Goal: Task Accomplishment & Management: Complete application form

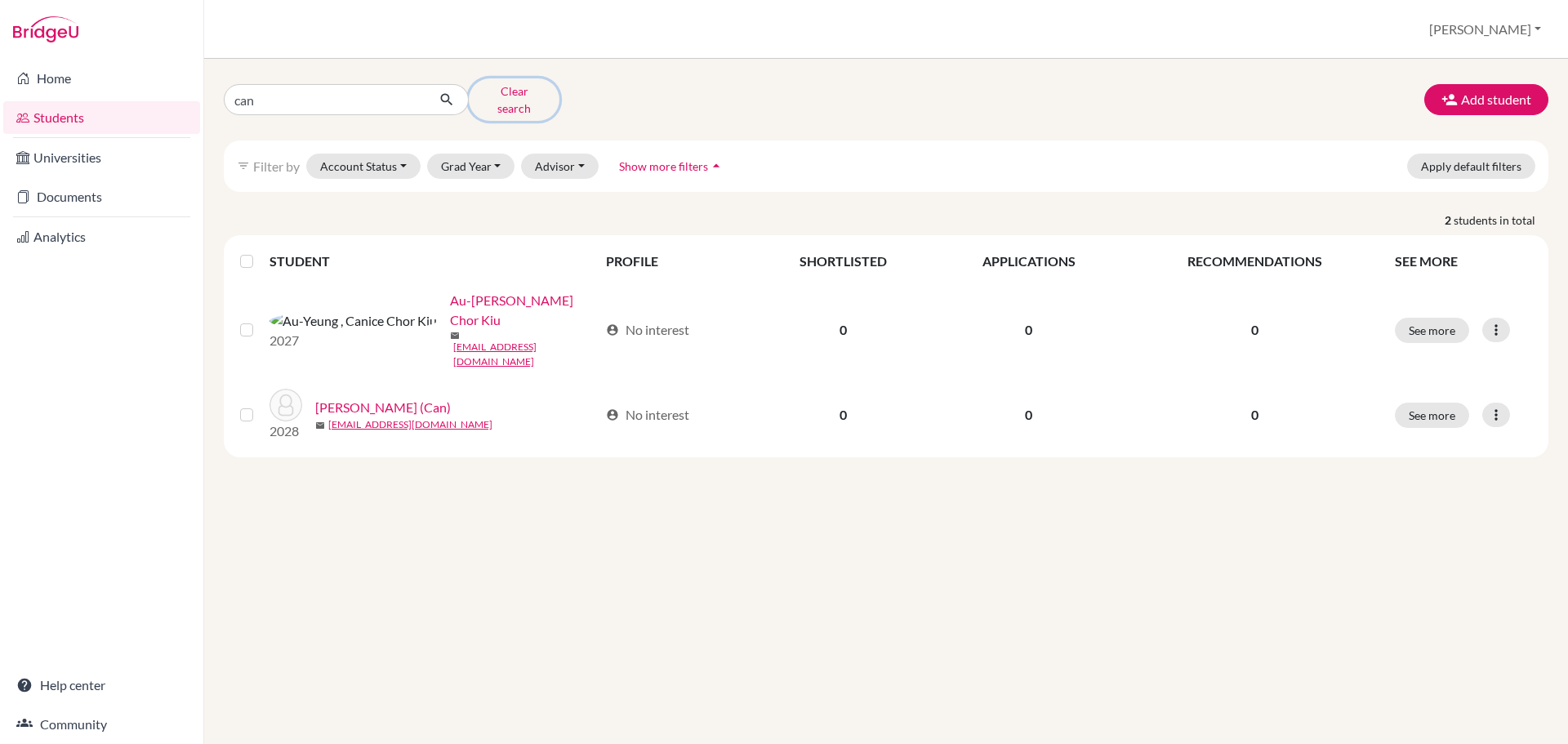
click at [511, 91] on button "Clear search" at bounding box center [514, 99] width 91 height 43
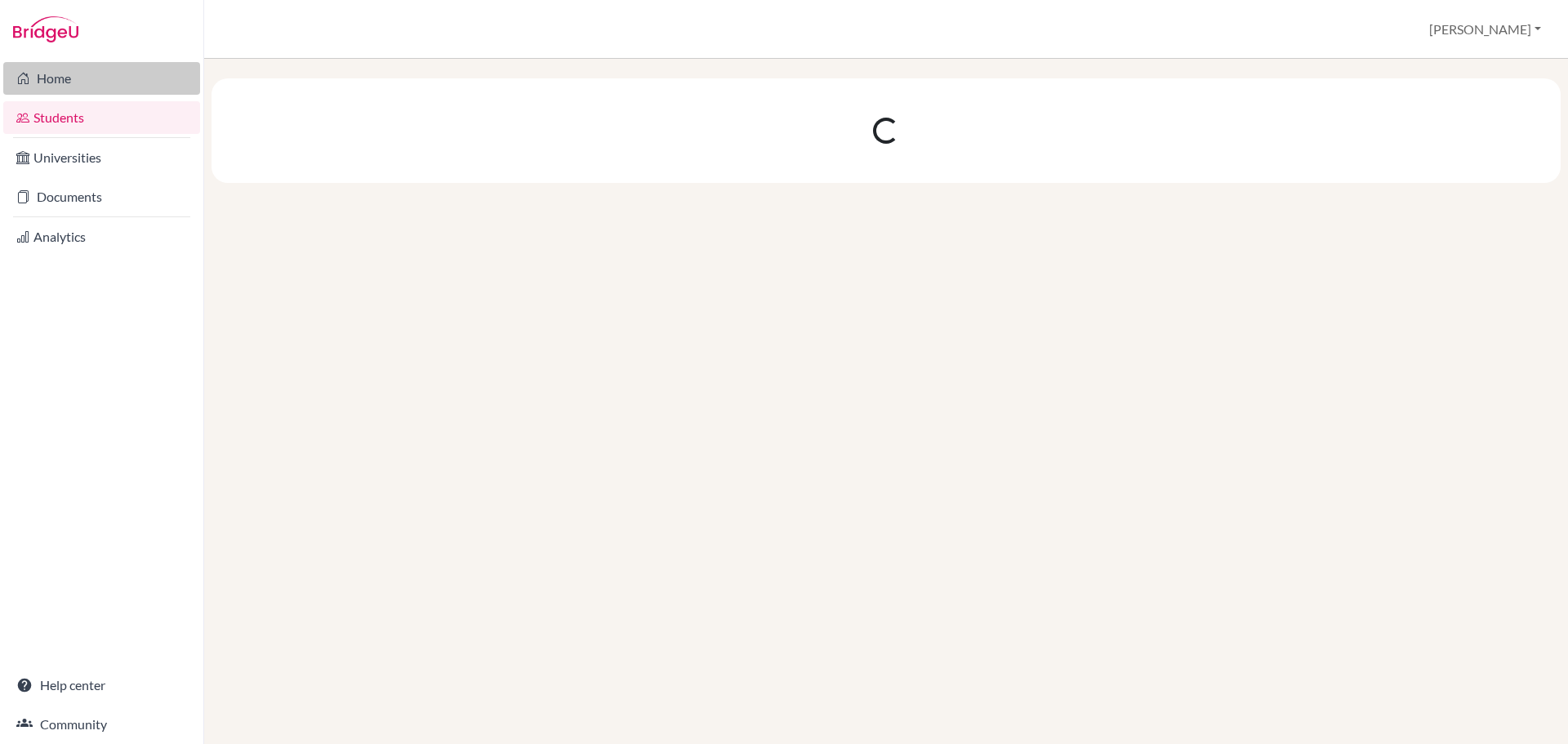
click at [79, 75] on link "Home" at bounding box center [102, 78] width 196 height 33
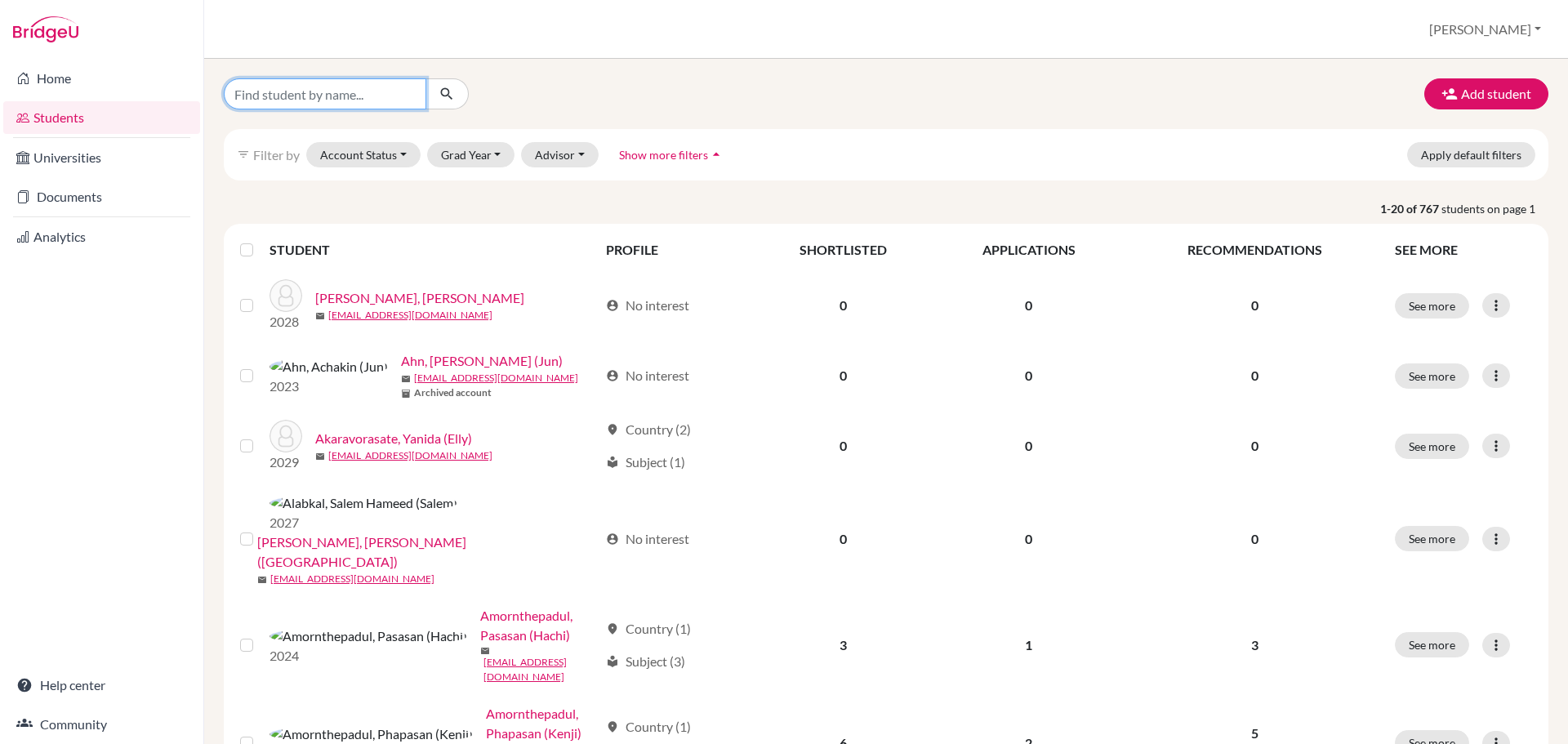
click at [285, 89] on input "Find student by name..." at bounding box center [325, 94] width 203 height 31
type input "g103613"
click button "submit" at bounding box center [447, 94] width 44 height 31
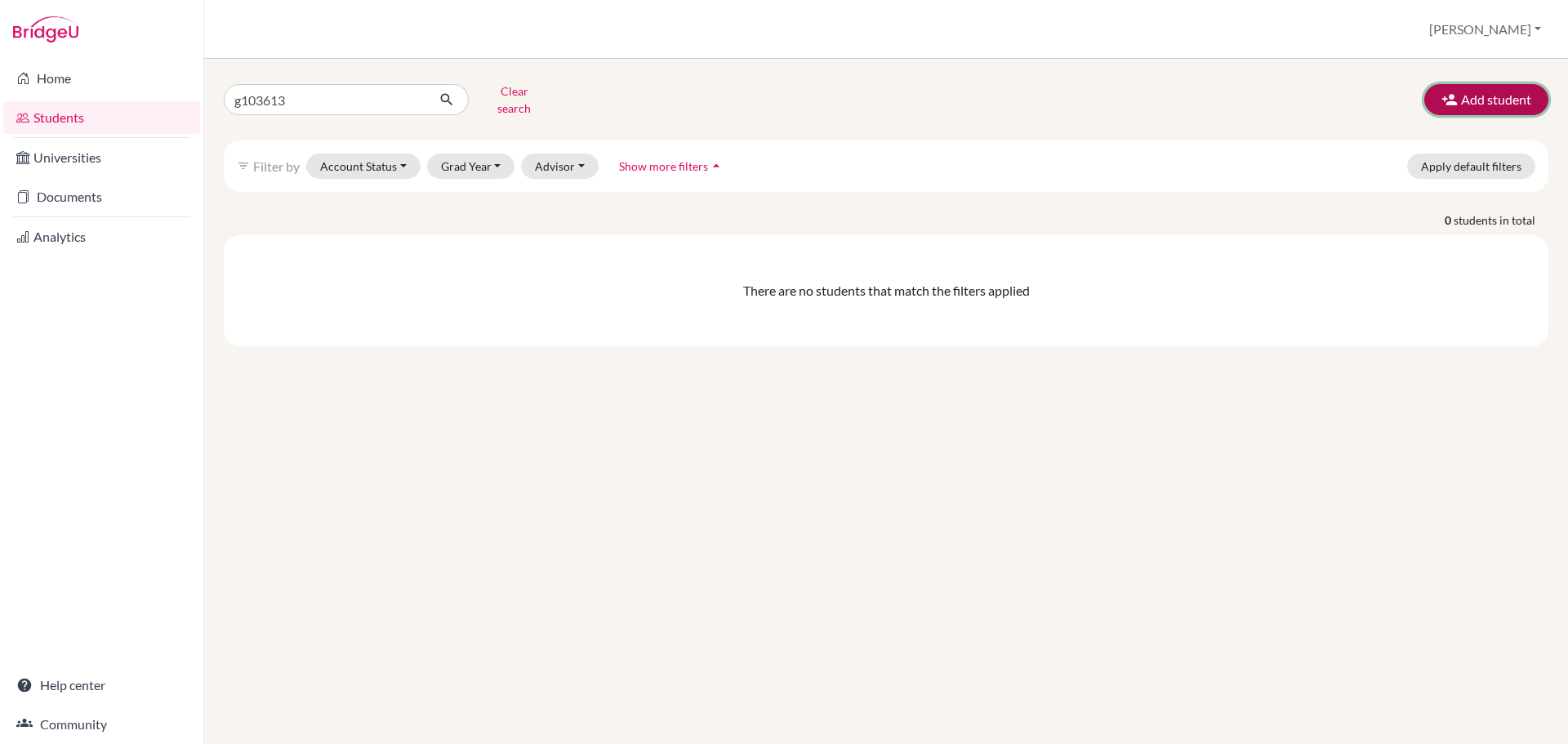
click at [1477, 99] on button "Add student" at bounding box center [1486, 99] width 124 height 31
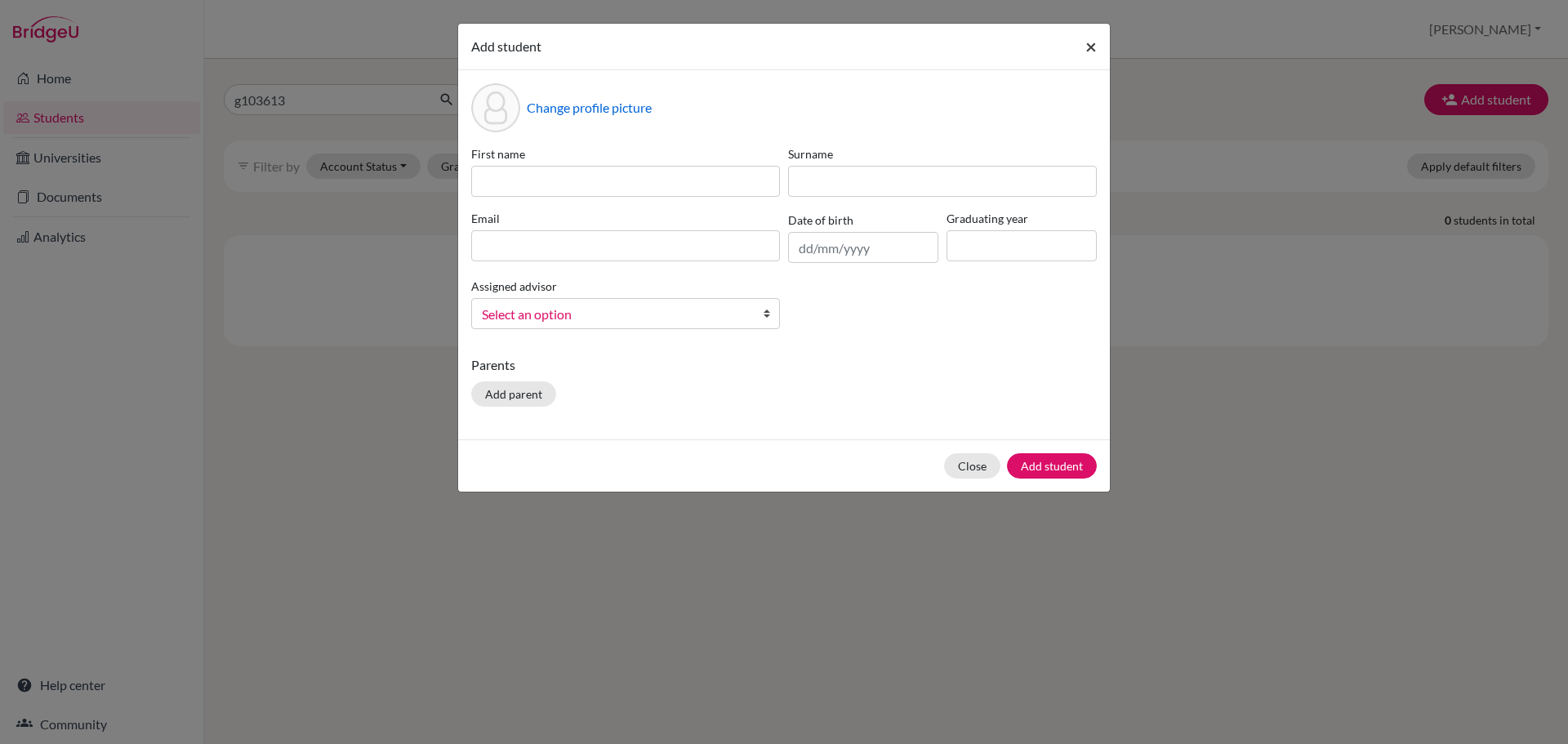
click at [1101, 44] on button "×" at bounding box center [1091, 46] width 37 height 45
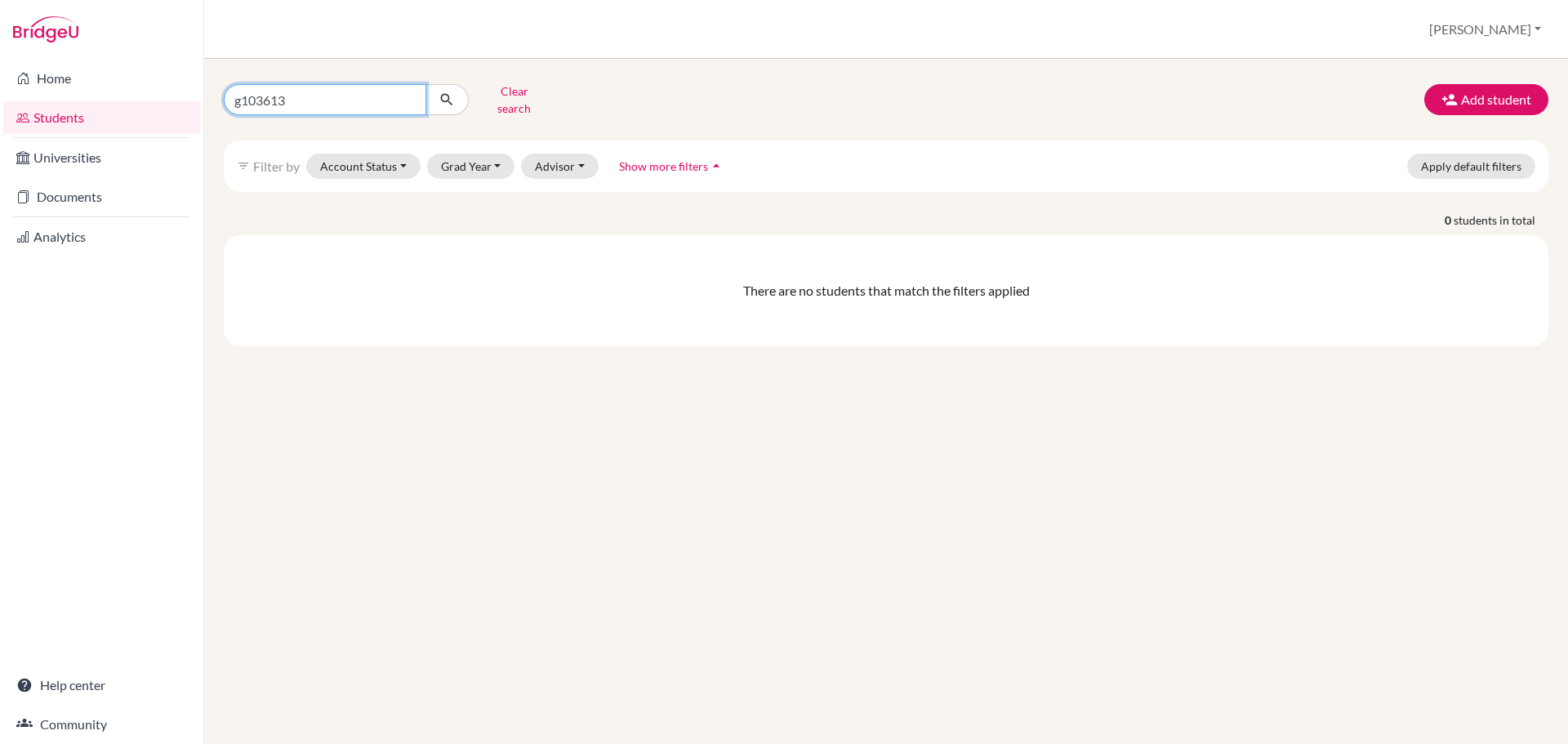
click at [317, 103] on input "g103613" at bounding box center [325, 99] width 203 height 31
paste input "Patcharamon"
type input "Patcharamon"
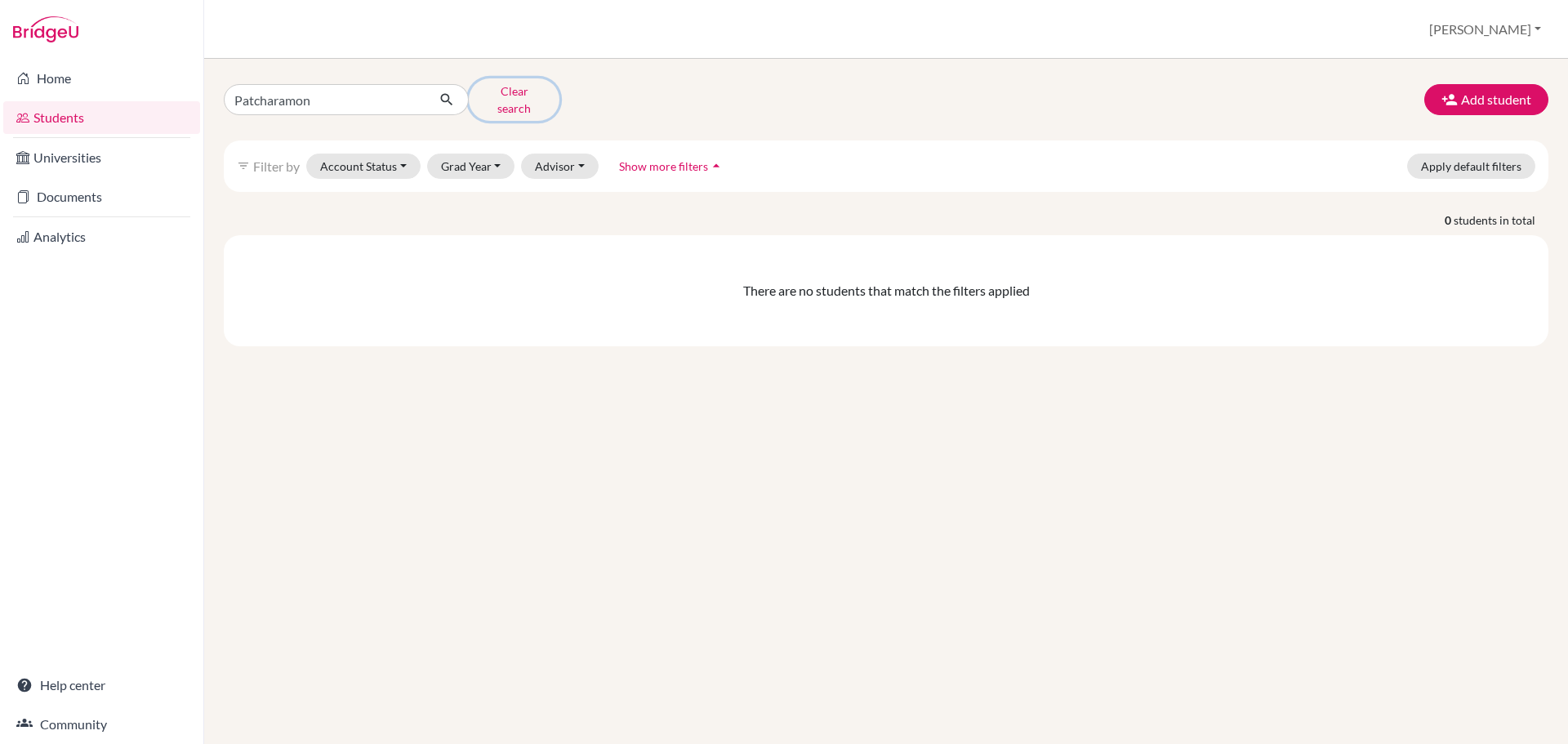
click at [522, 93] on button "Clear search" at bounding box center [514, 99] width 91 height 43
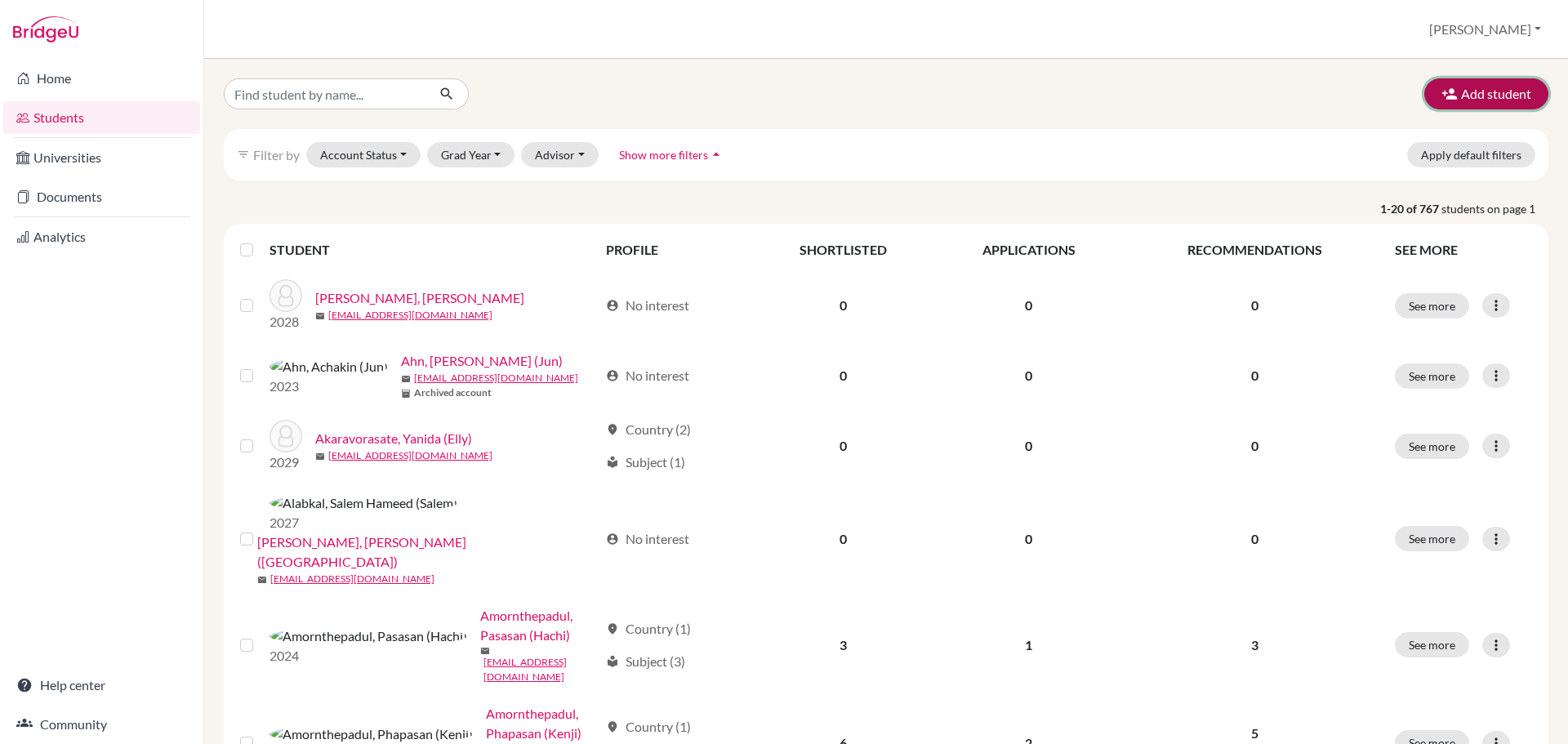
click at [1462, 100] on button "Add student" at bounding box center [1486, 94] width 124 height 31
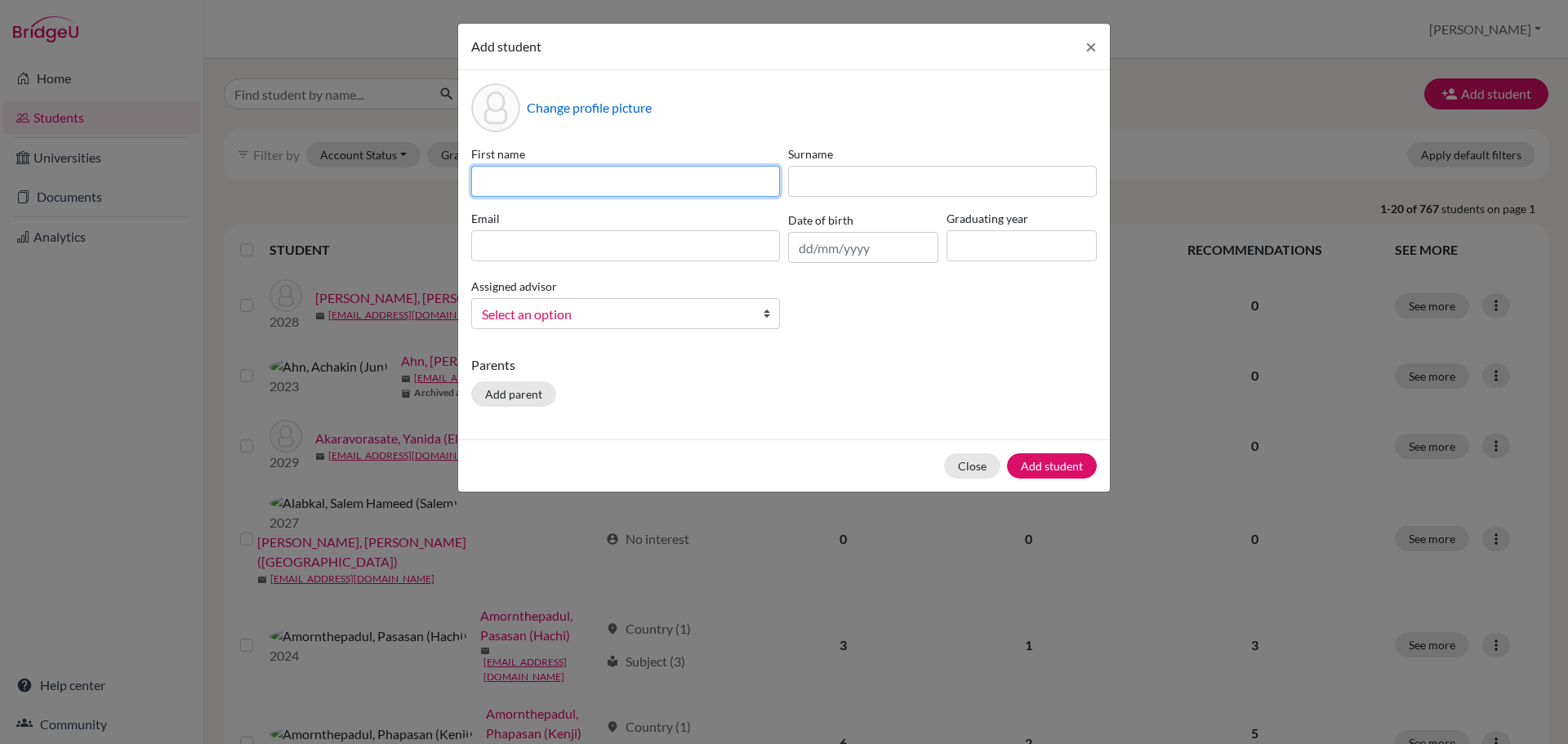
click at [597, 188] on input at bounding box center [625, 181] width 308 height 31
paste input "Patcharamon"
type input "Patcharamon"
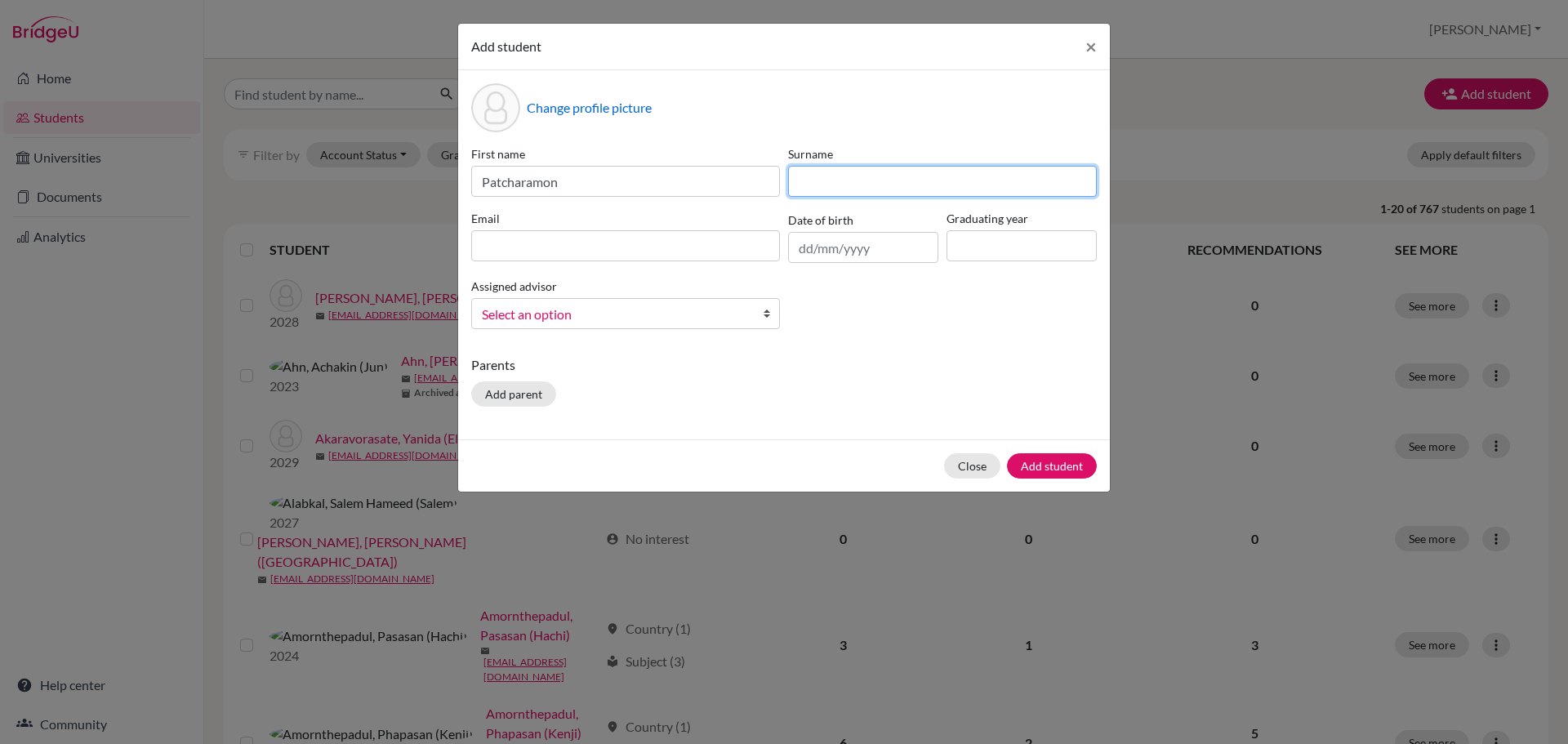
click at [815, 177] on input at bounding box center [942, 181] width 308 height 31
paste input "Rangkarasamee"
type input "Rangkarasamee"
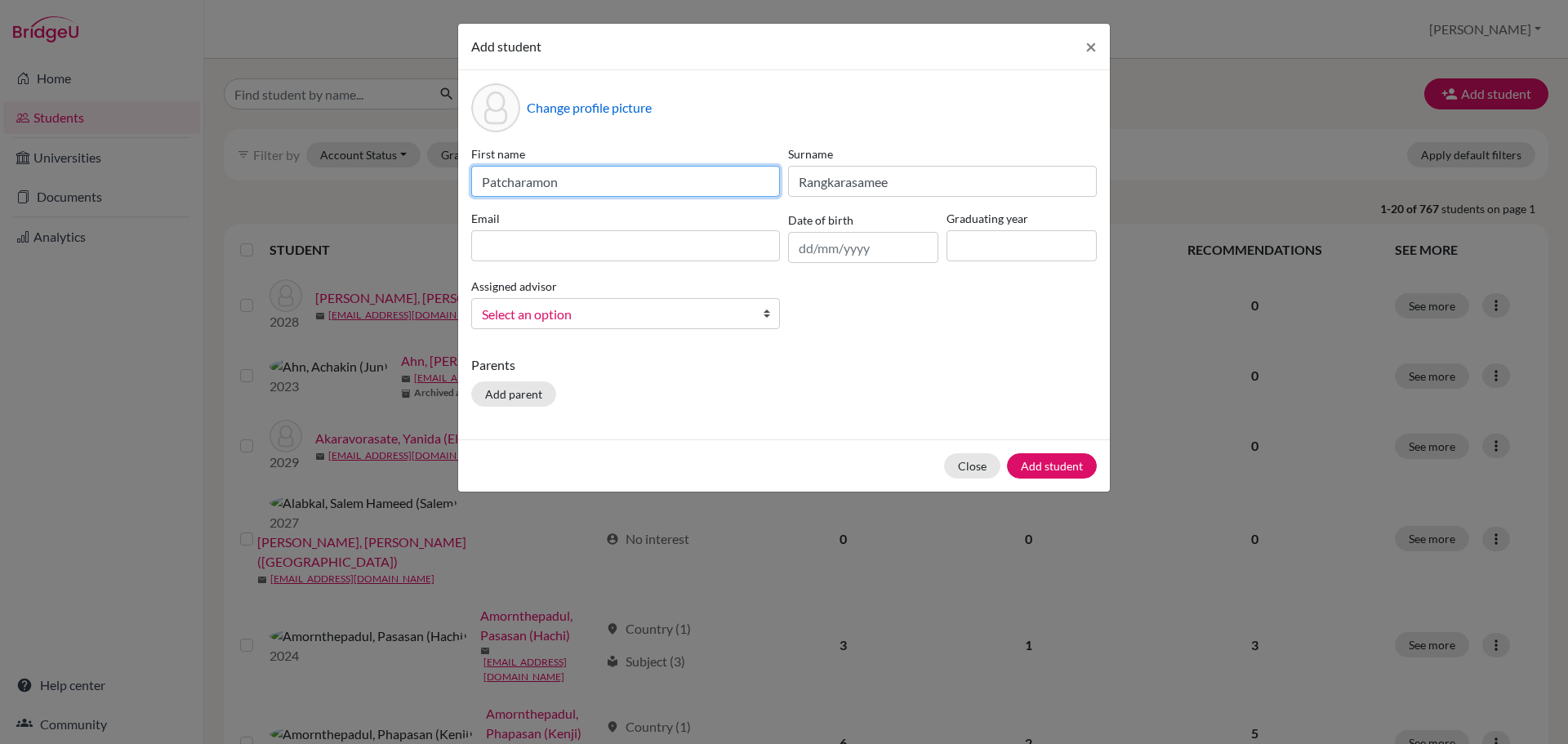
click at [658, 181] on input "Patcharamon" at bounding box center [625, 181] width 308 height 31
paste input "Baimhai"
type input "Patcharamon (Baimhai)"
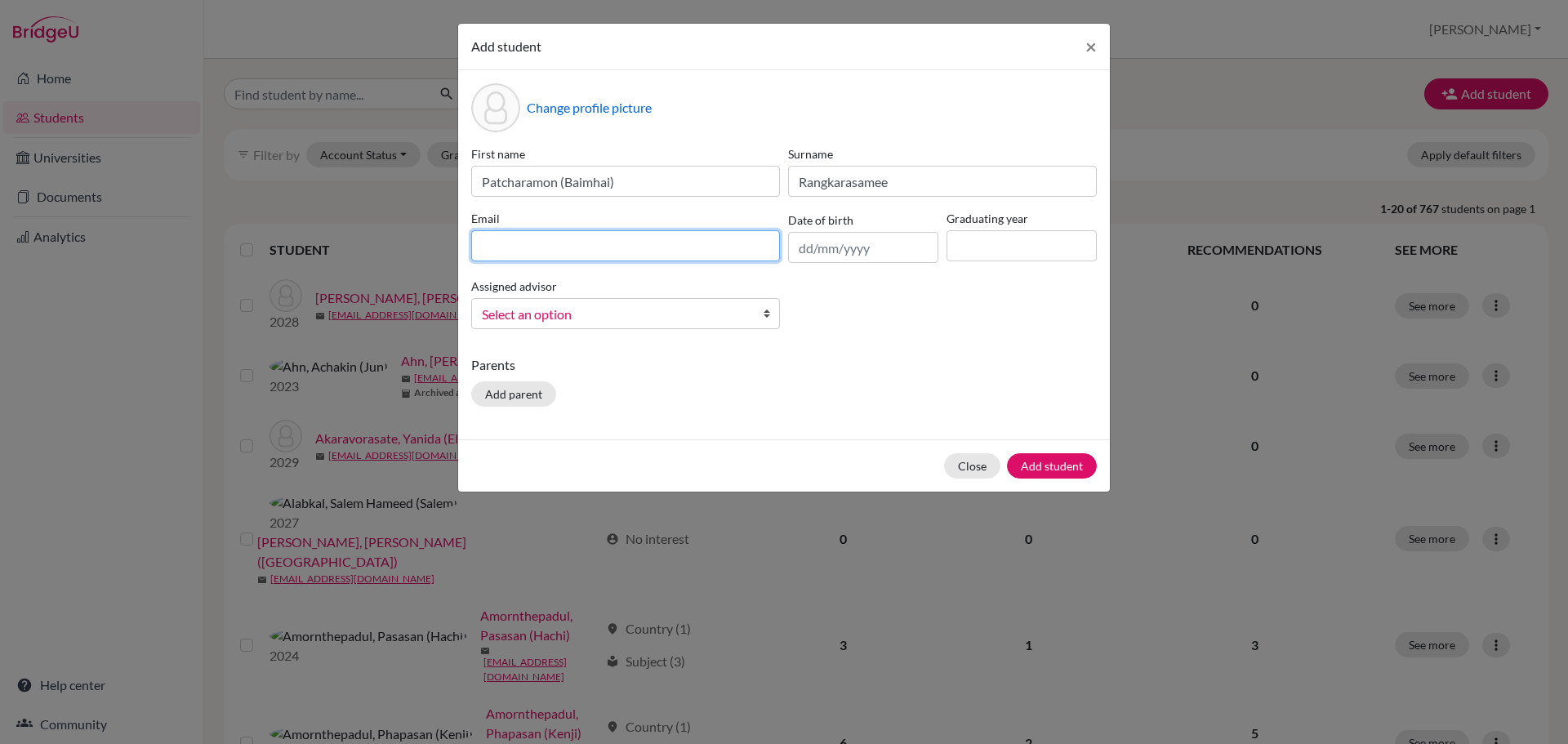
click at [550, 231] on input at bounding box center [625, 246] width 308 height 31
paste input "g103613@asb.ac.th"
type input "g103613@asb.ac.th"
click at [858, 246] on input "text" at bounding box center [863, 247] width 150 height 31
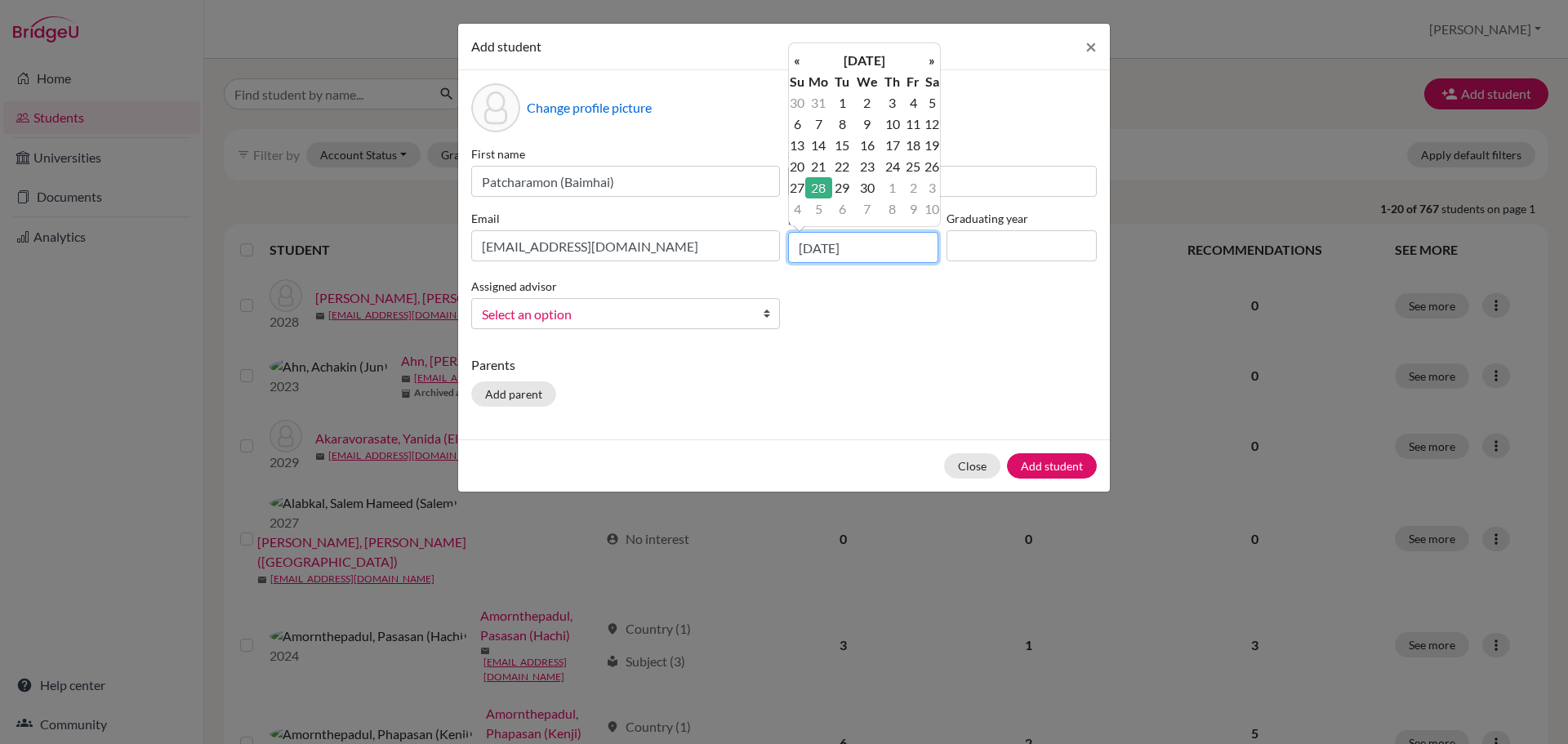
type input "28/06/2010"
click at [963, 242] on input at bounding box center [1021, 246] width 150 height 31
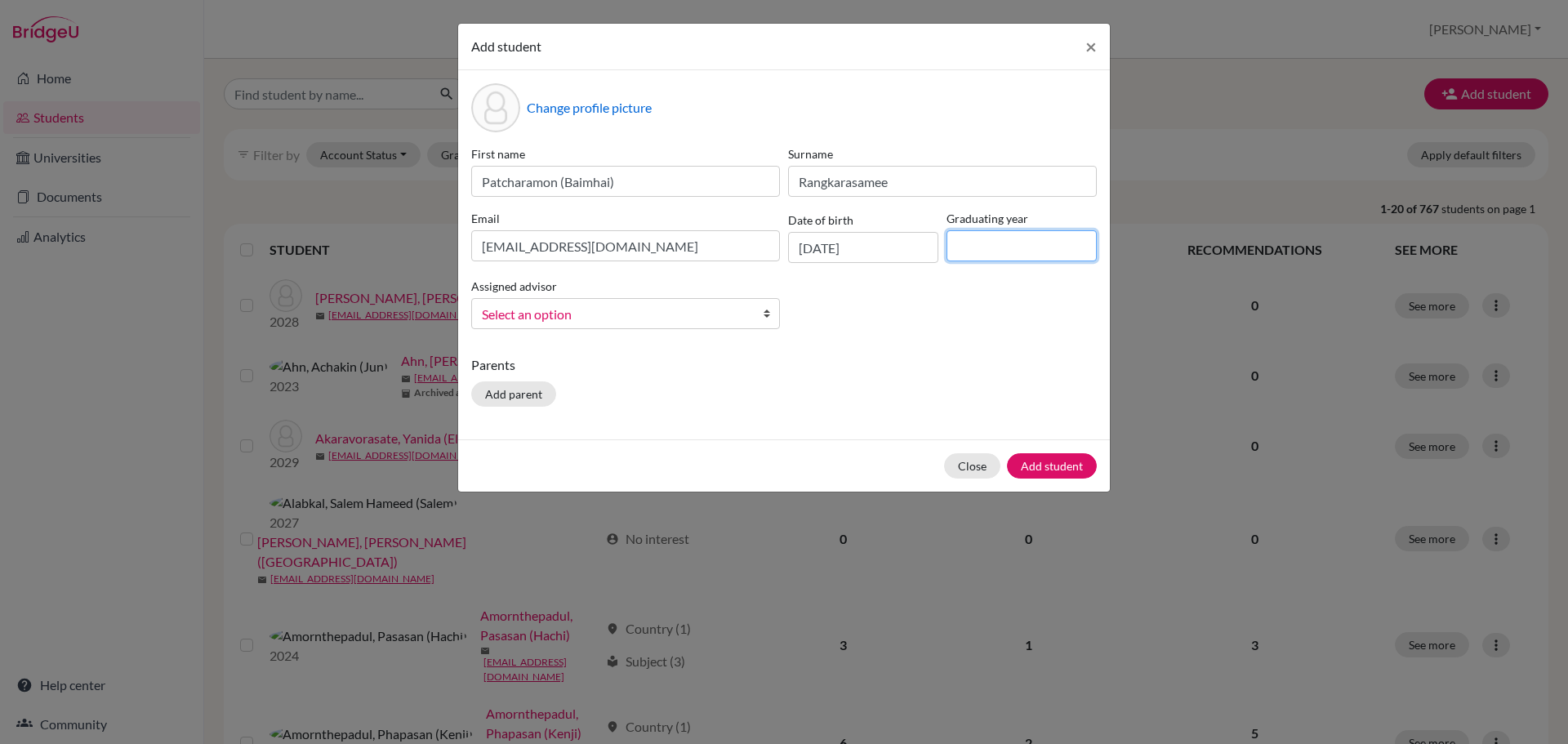
type input "2029"
click at [813, 330] on div "First name Patcharamon (Baimhai) Surname Rangkarasamee Email g103613@asb.ac.th …" at bounding box center [784, 244] width 634 height 196
click at [667, 323] on span "Select an option" at bounding box center [615, 314] width 266 height 21
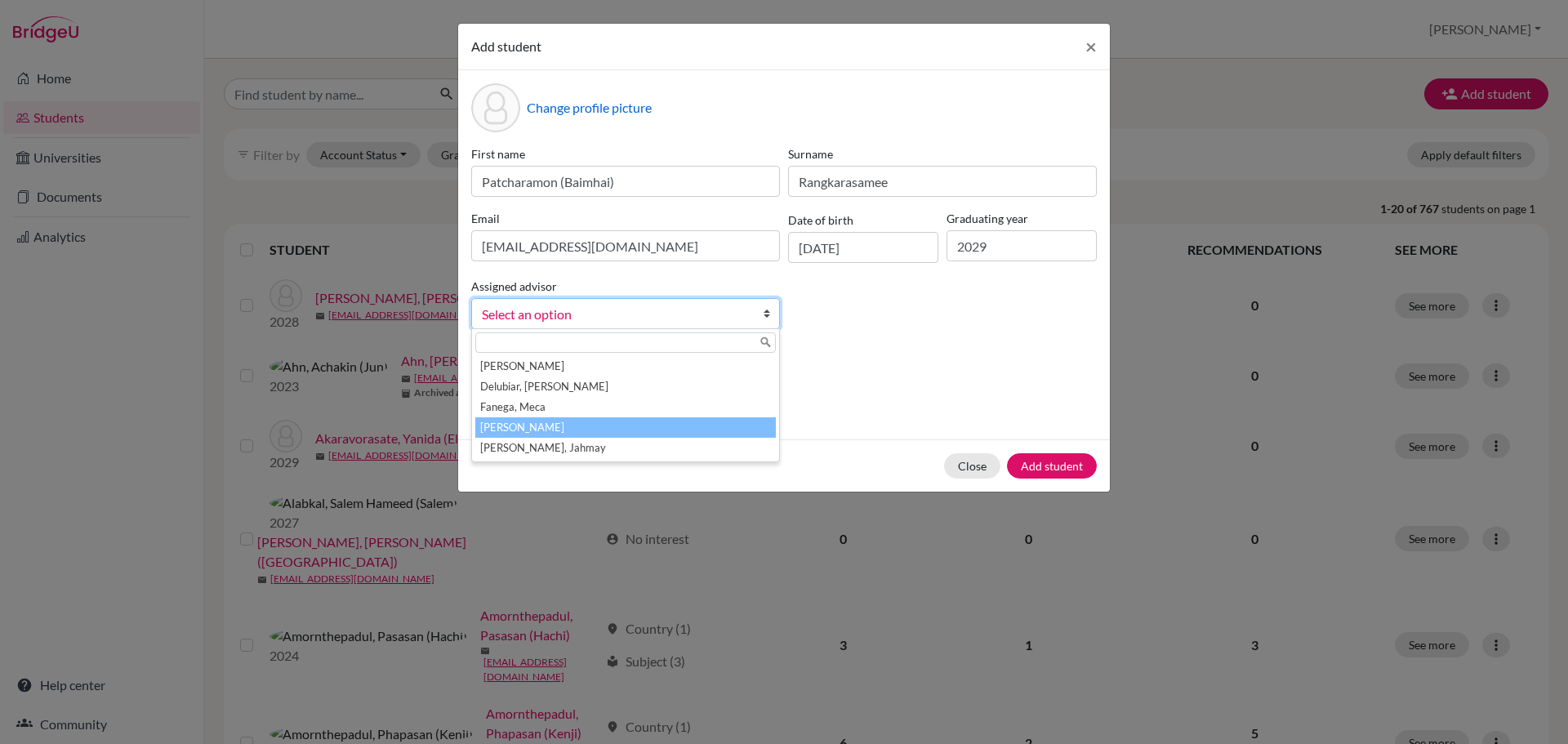
click at [619, 422] on li "Jochico, Andre" at bounding box center [626, 427] width 300 height 20
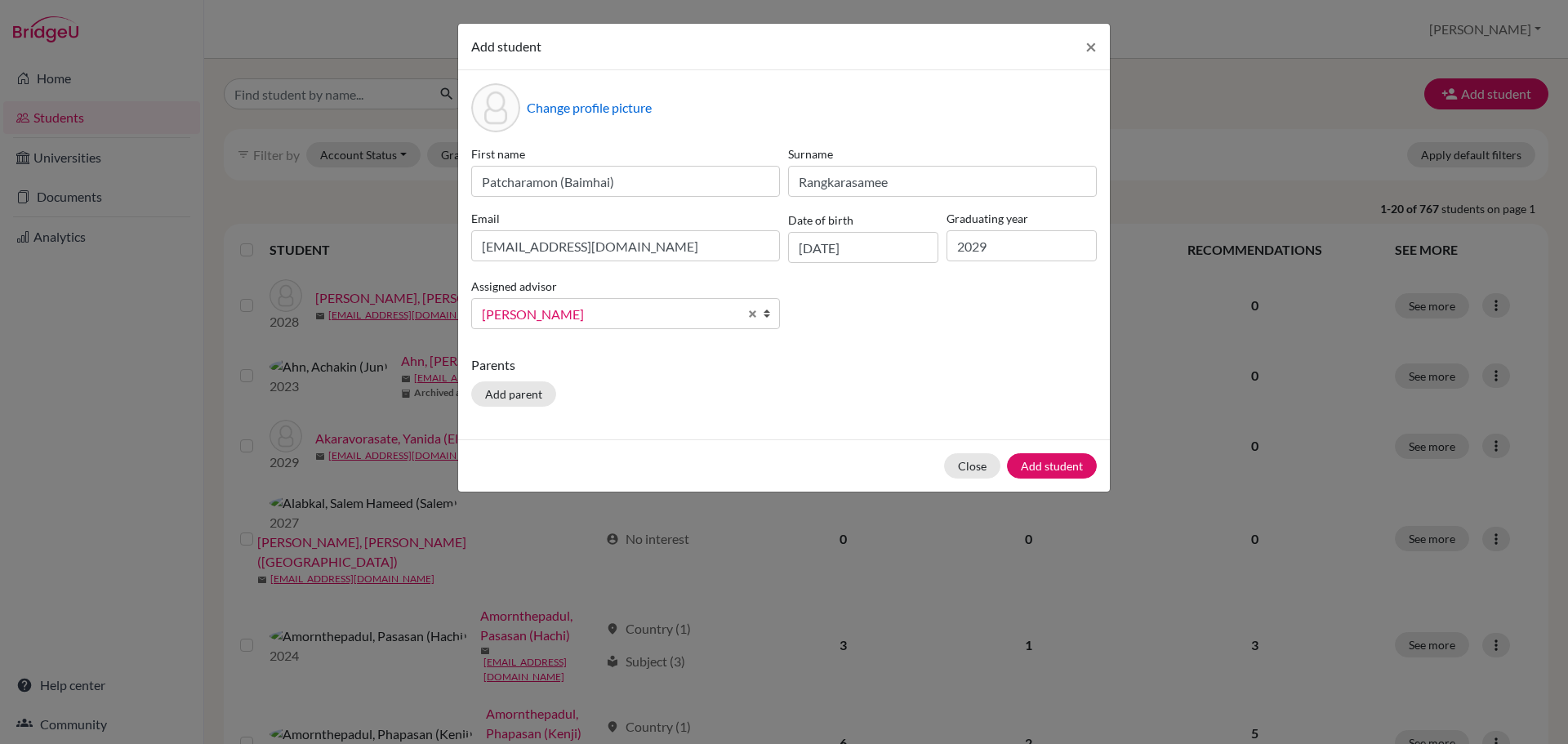
click at [885, 327] on div "First name Patcharamon (Baimhai) Surname Rangkarasamee Email g103613@asb.ac.th …" at bounding box center [784, 244] width 634 height 196
click at [1019, 465] on button "Add student" at bounding box center [1051, 466] width 90 height 25
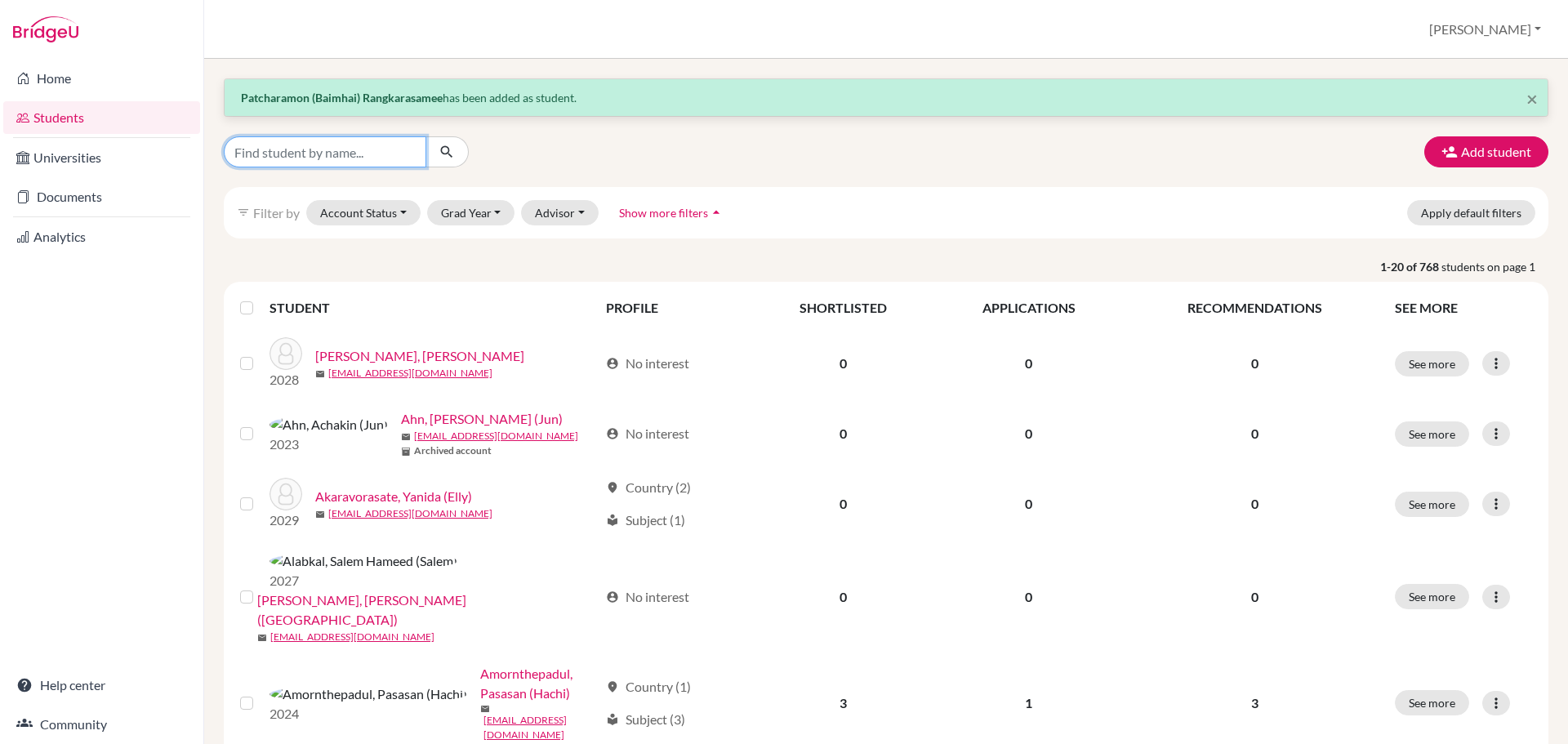
click at [382, 150] on input "Find student by name..." at bounding box center [325, 152] width 203 height 31
type input "risa"
click button "submit" at bounding box center [447, 152] width 44 height 31
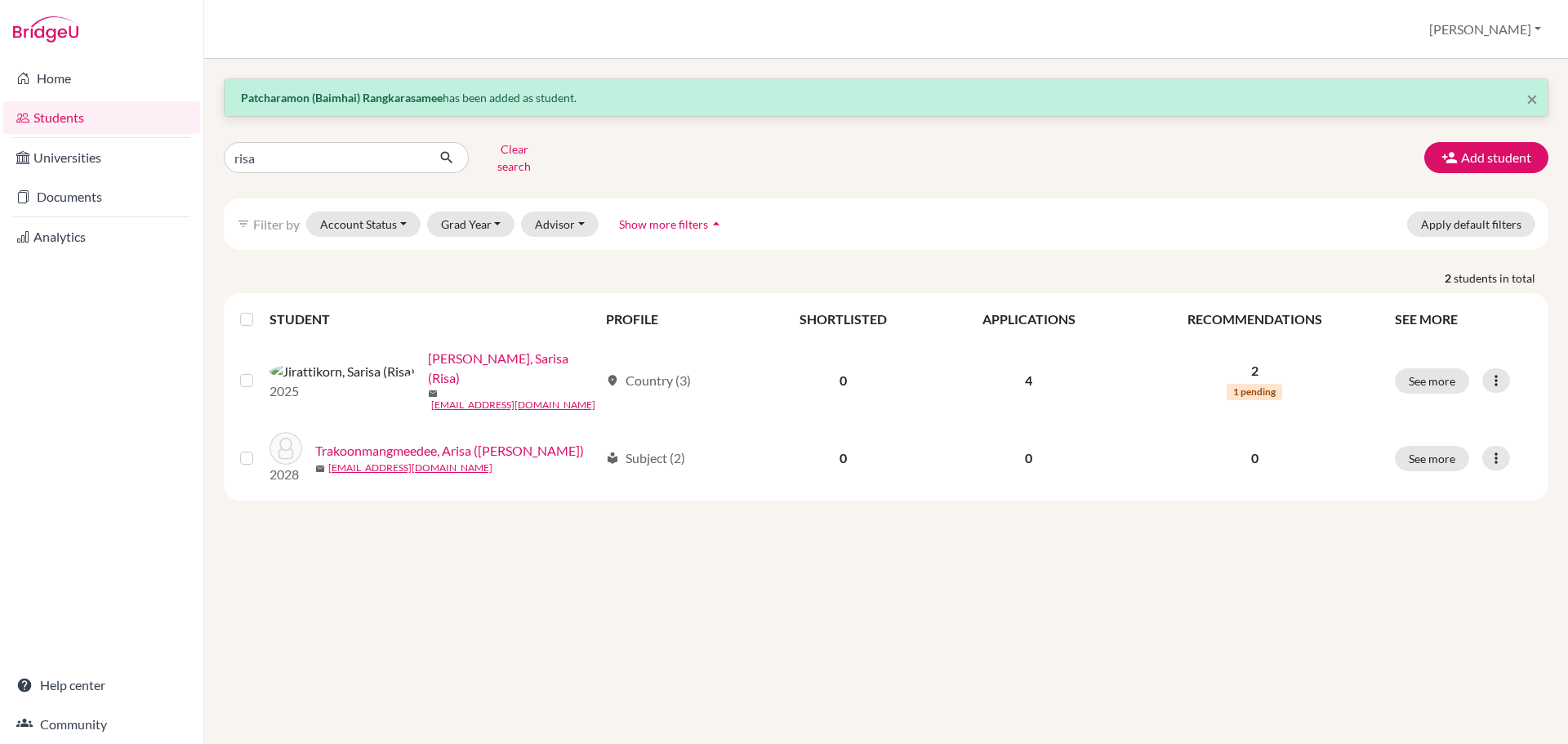
click at [706, 513] on div "× Patcharamon (Baimhai) Rangkarasamee has been added as student. risa Clear sea…" at bounding box center [886, 401] width 1364 height 685
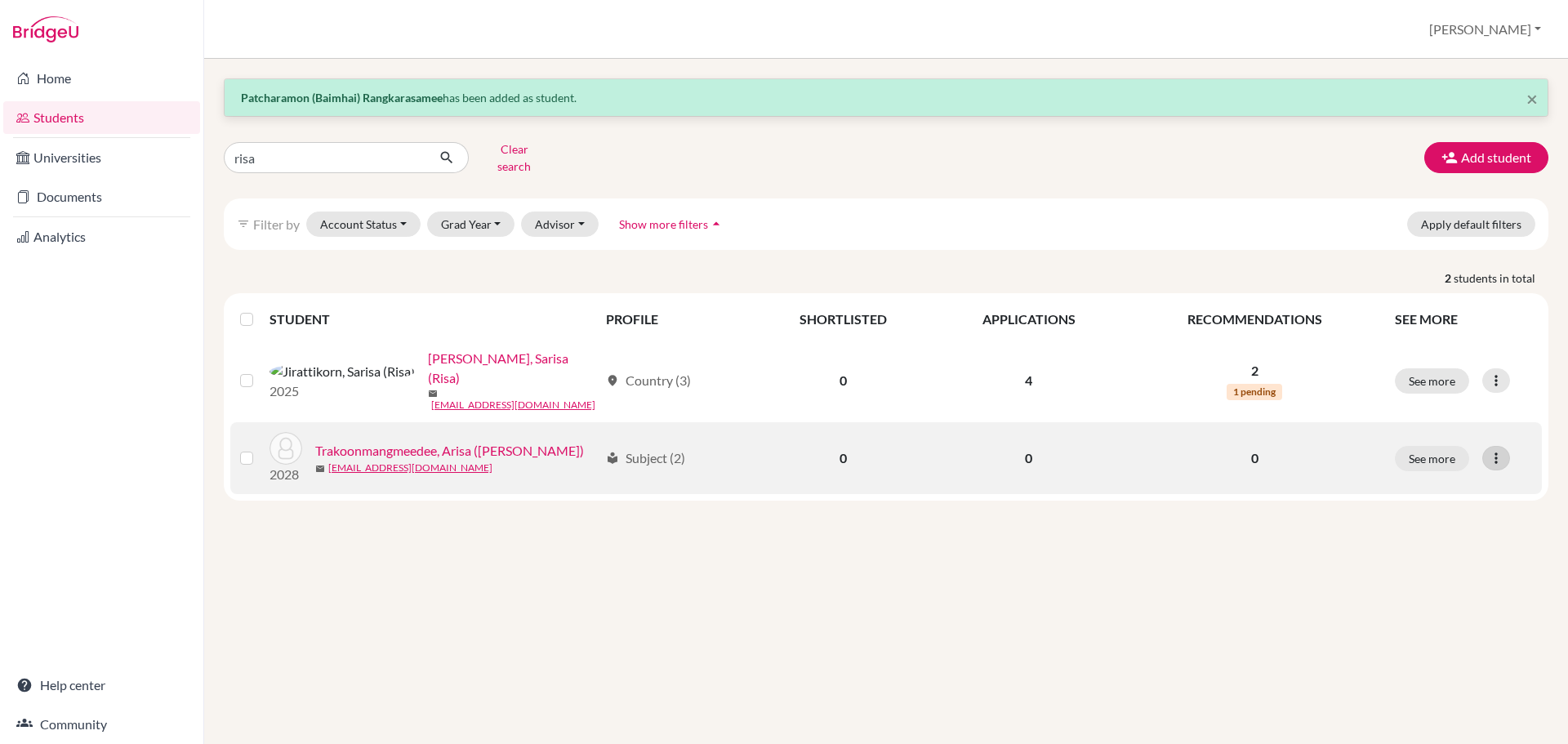
click at [1495, 450] on icon at bounding box center [1496, 458] width 16 height 16
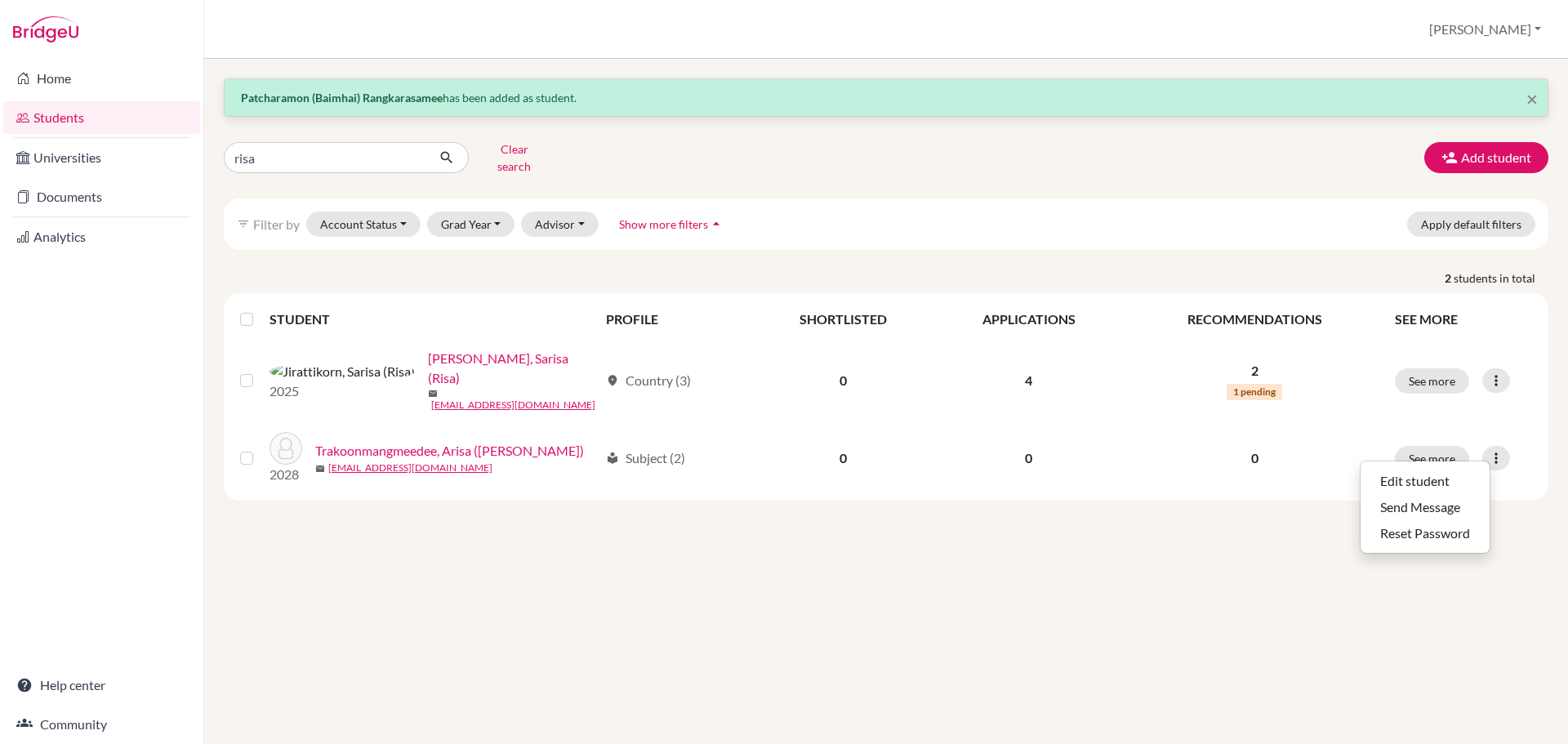
click at [689, 580] on div "× Patcharamon (Baimhai) Rangkarasamee has been added as student. risa Clear sea…" at bounding box center [886, 401] width 1364 height 685
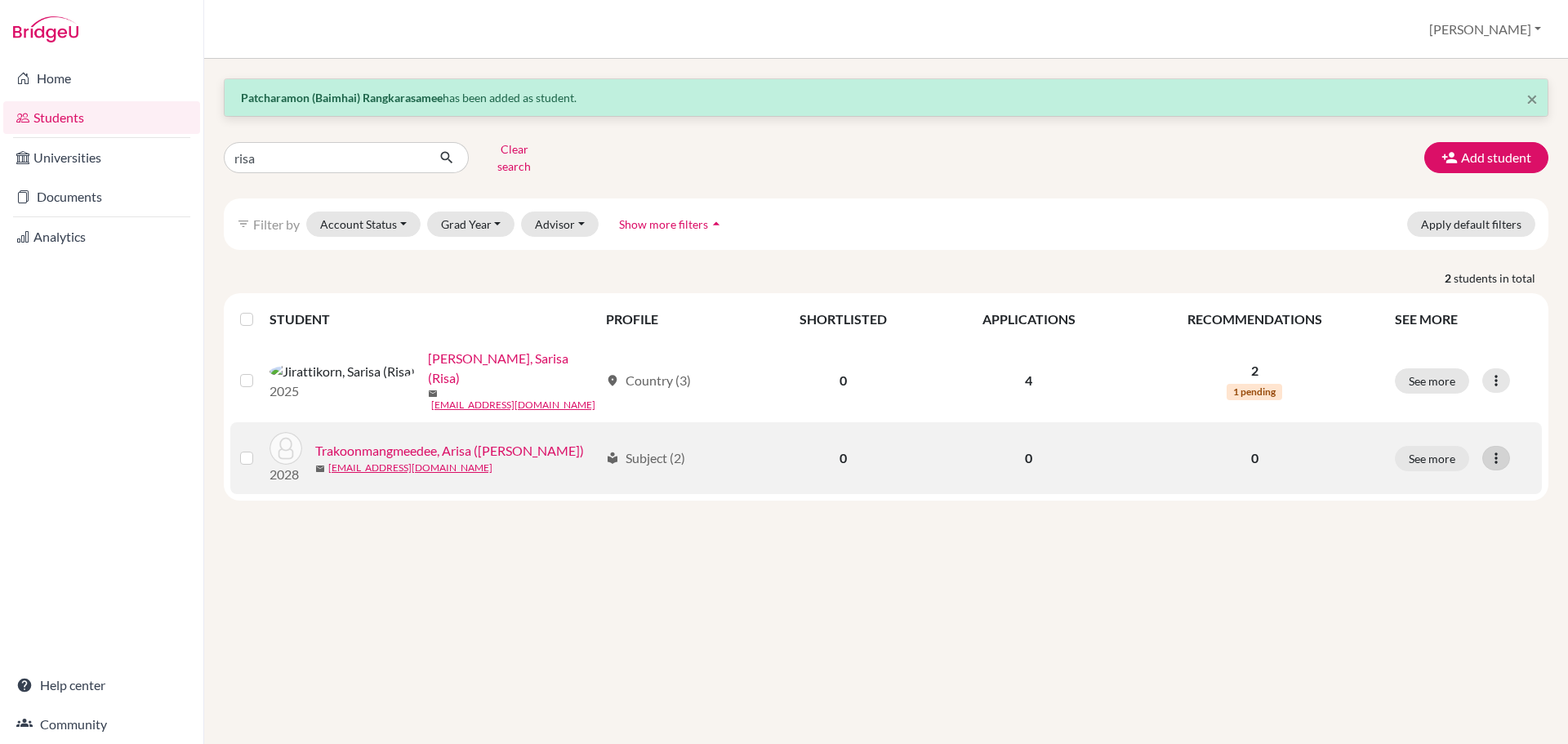
click at [1493, 450] on icon at bounding box center [1496, 458] width 16 height 16
click at [1451, 520] on button "Reset Password" at bounding box center [1425, 533] width 129 height 26
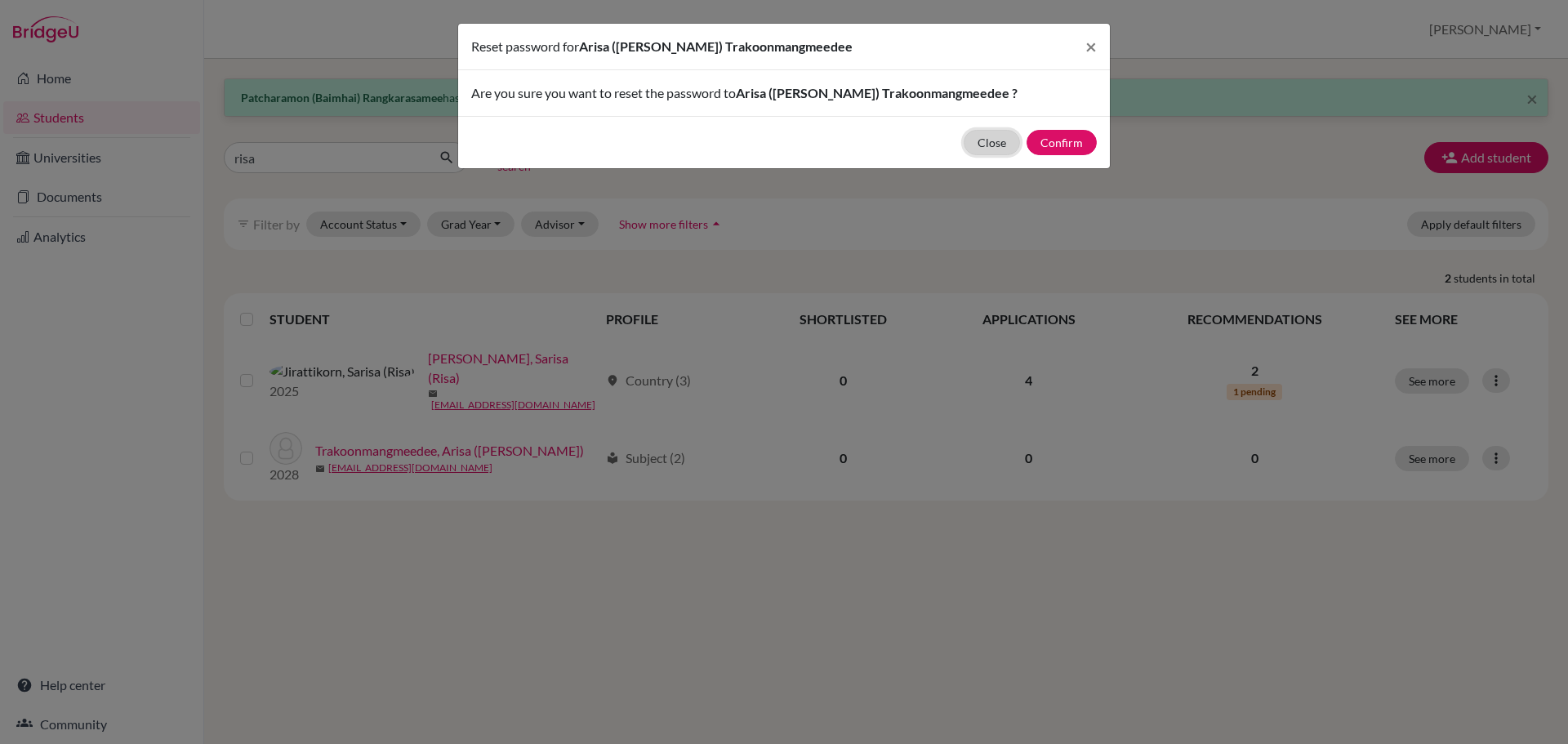
click at [980, 142] on button "Close" at bounding box center [992, 143] width 56 height 25
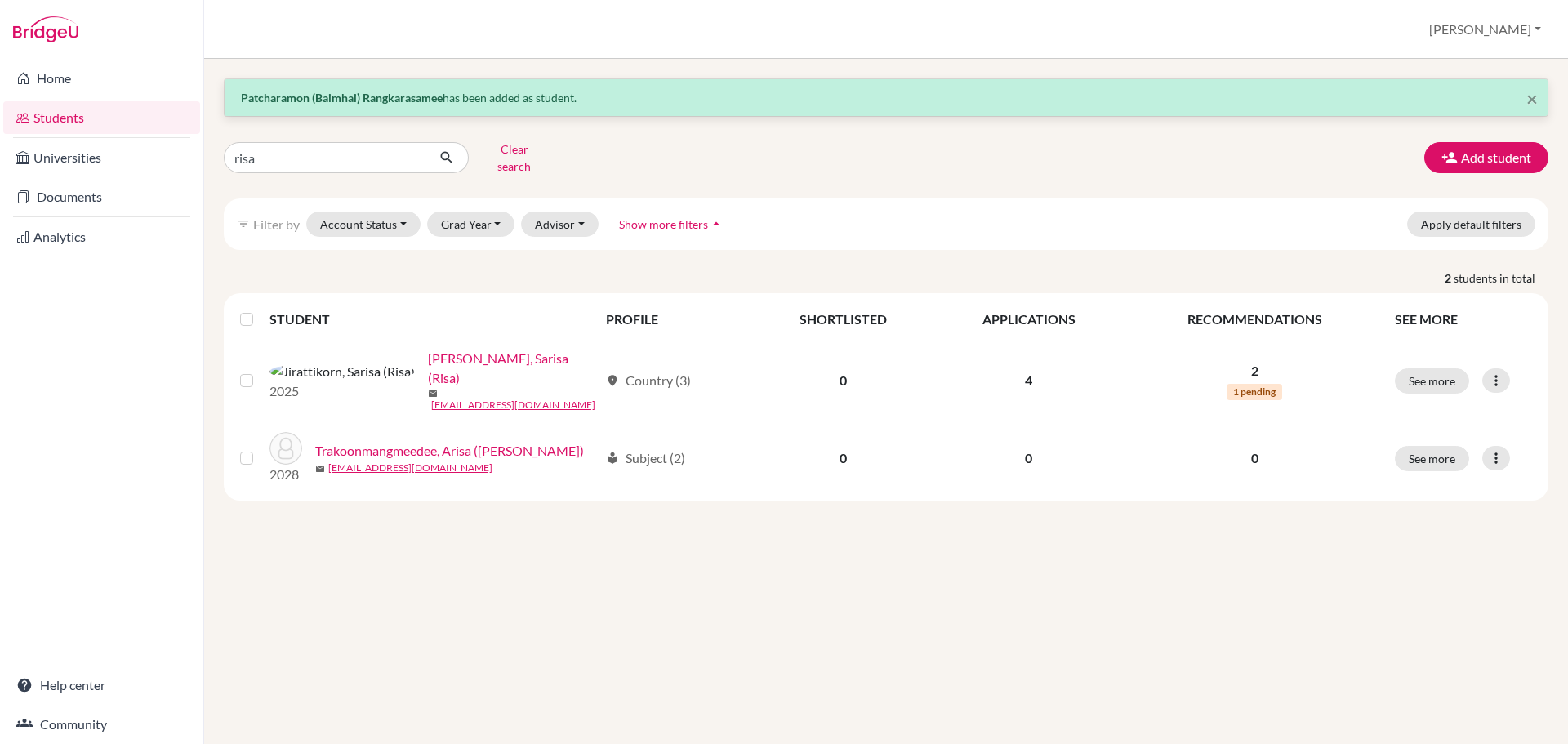
click at [684, 529] on div "× Patcharamon (Baimhai) Rangkarasamee has been added as student. risa Clear sea…" at bounding box center [886, 401] width 1364 height 685
click at [1485, 153] on button "Add student" at bounding box center [1486, 157] width 124 height 31
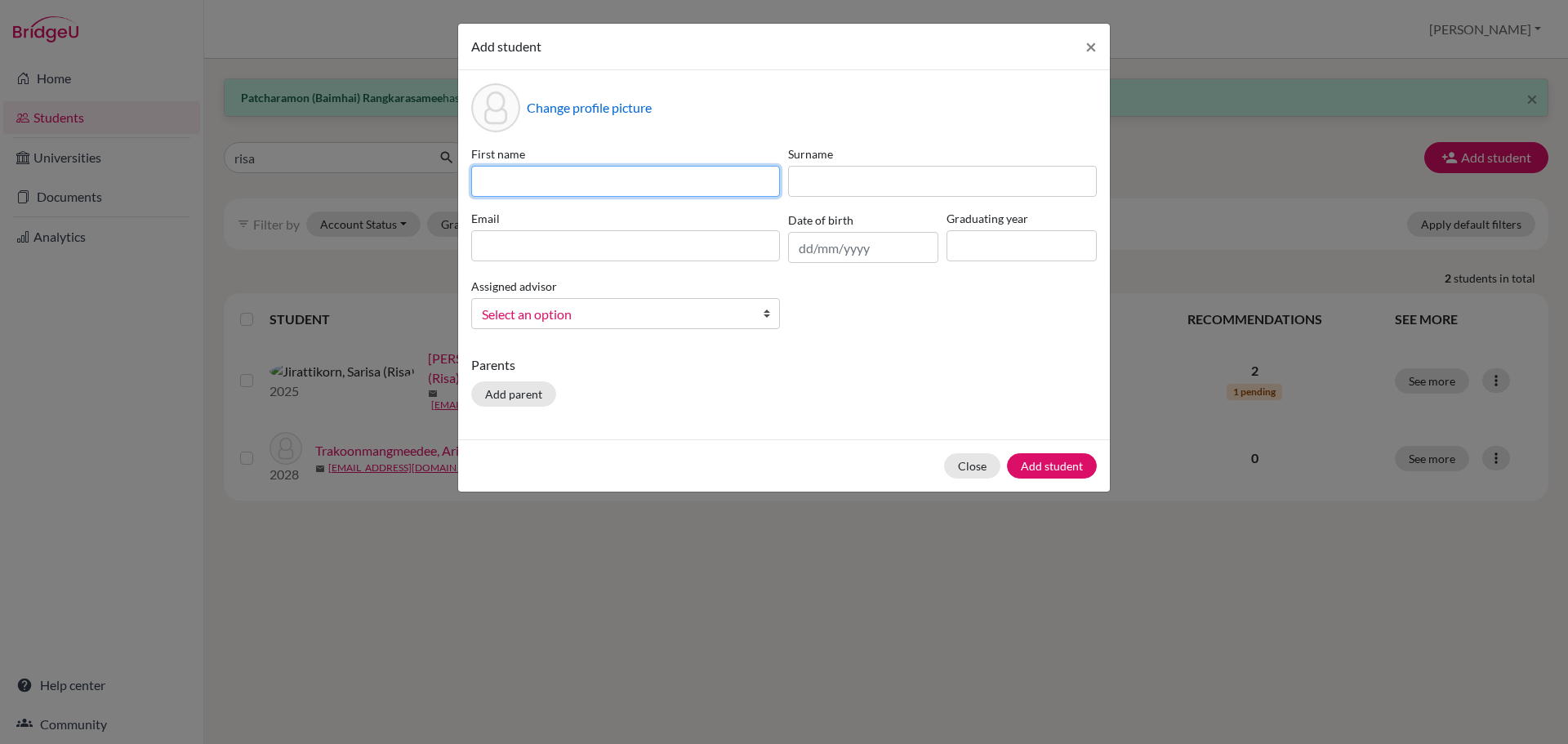
click at [666, 192] on input at bounding box center [625, 181] width 308 height 31
click at [504, 180] on input at bounding box center [625, 181] width 308 height 31
paste input "Ariya"
type input "Ariya"
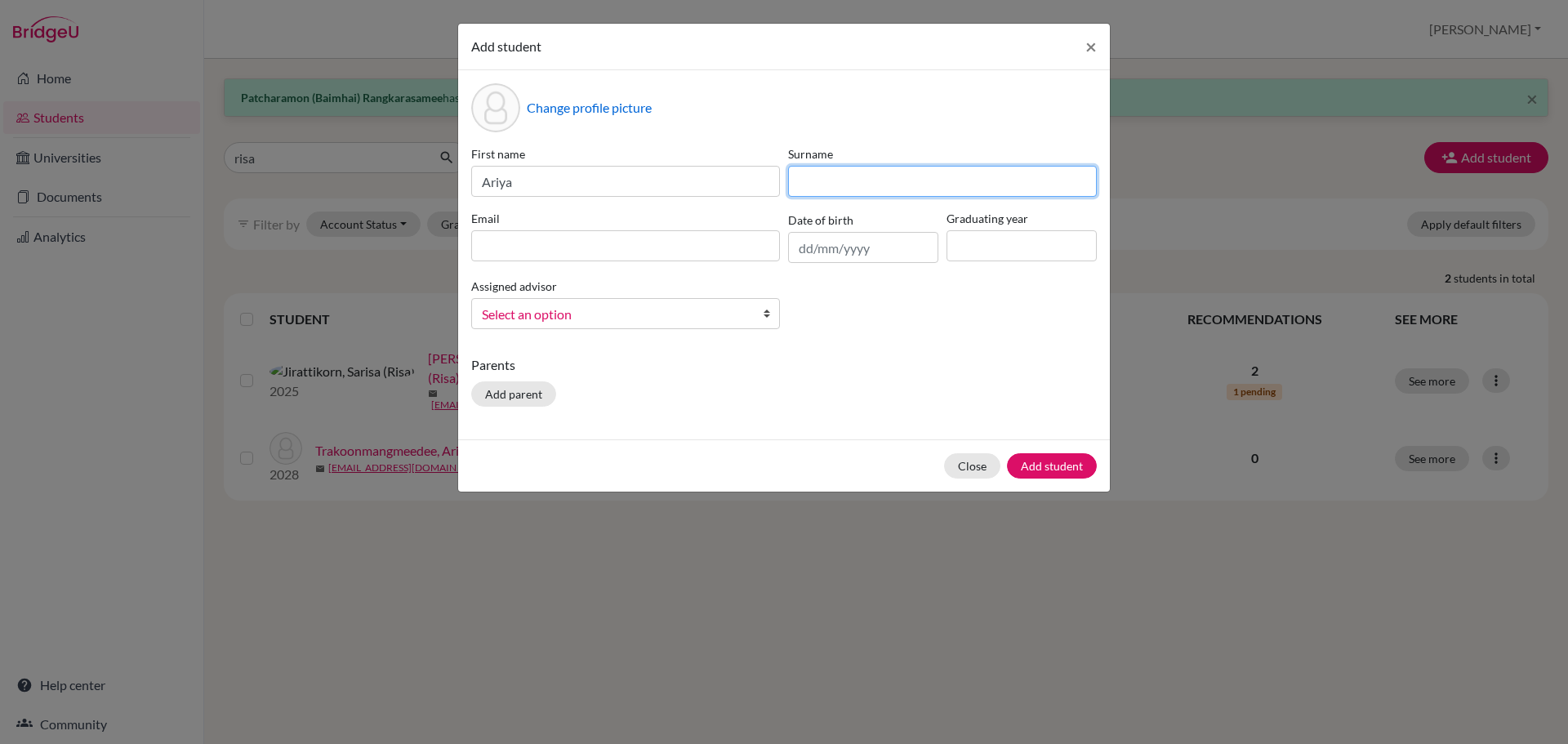
click at [893, 174] on input at bounding box center [942, 181] width 308 height 31
paste input "Trakunmungmidi"
type input "Trakunmungmidi"
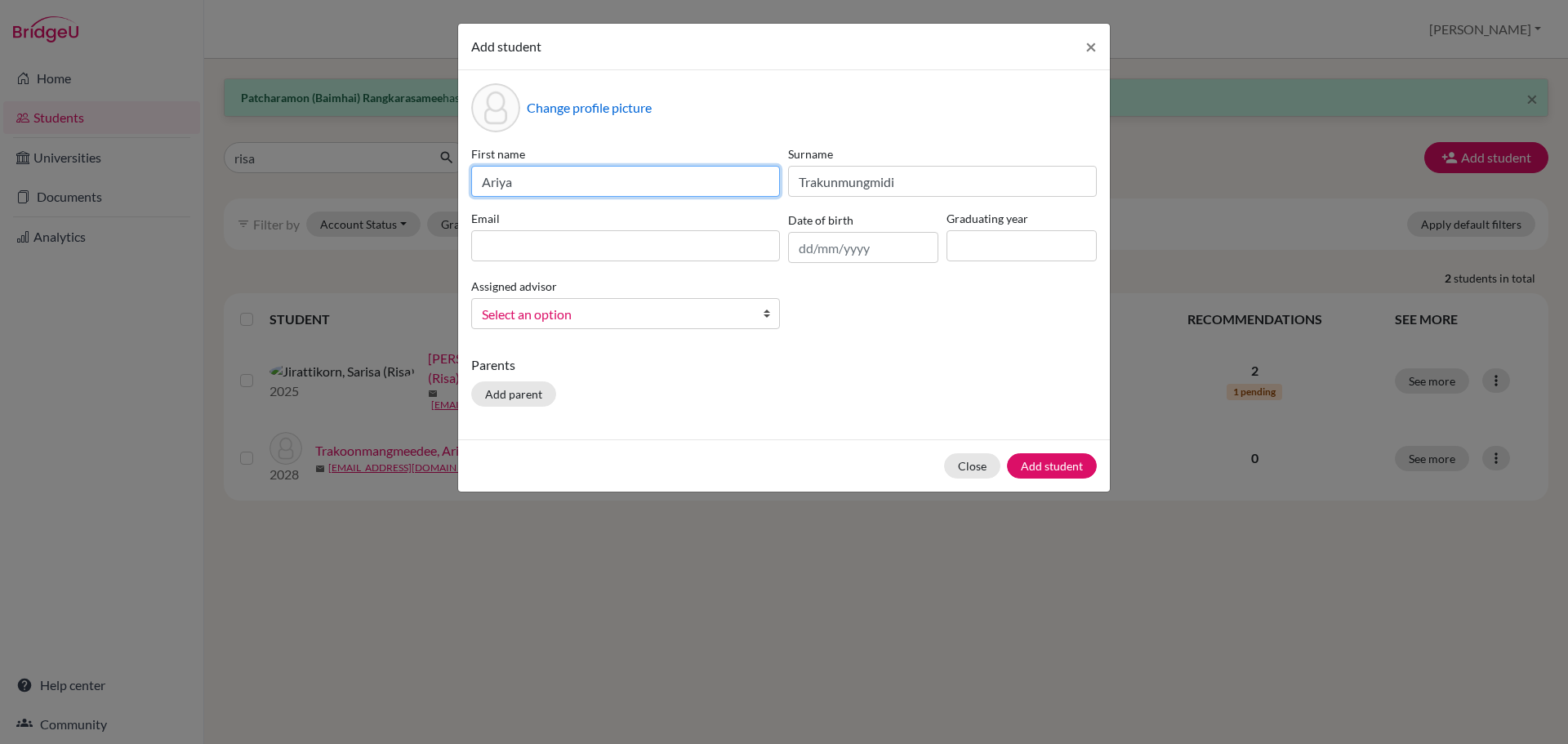
click at [665, 182] on input "Ariya" at bounding box center [625, 181] width 308 height 31
type input "Ariya (Yaya T.)"
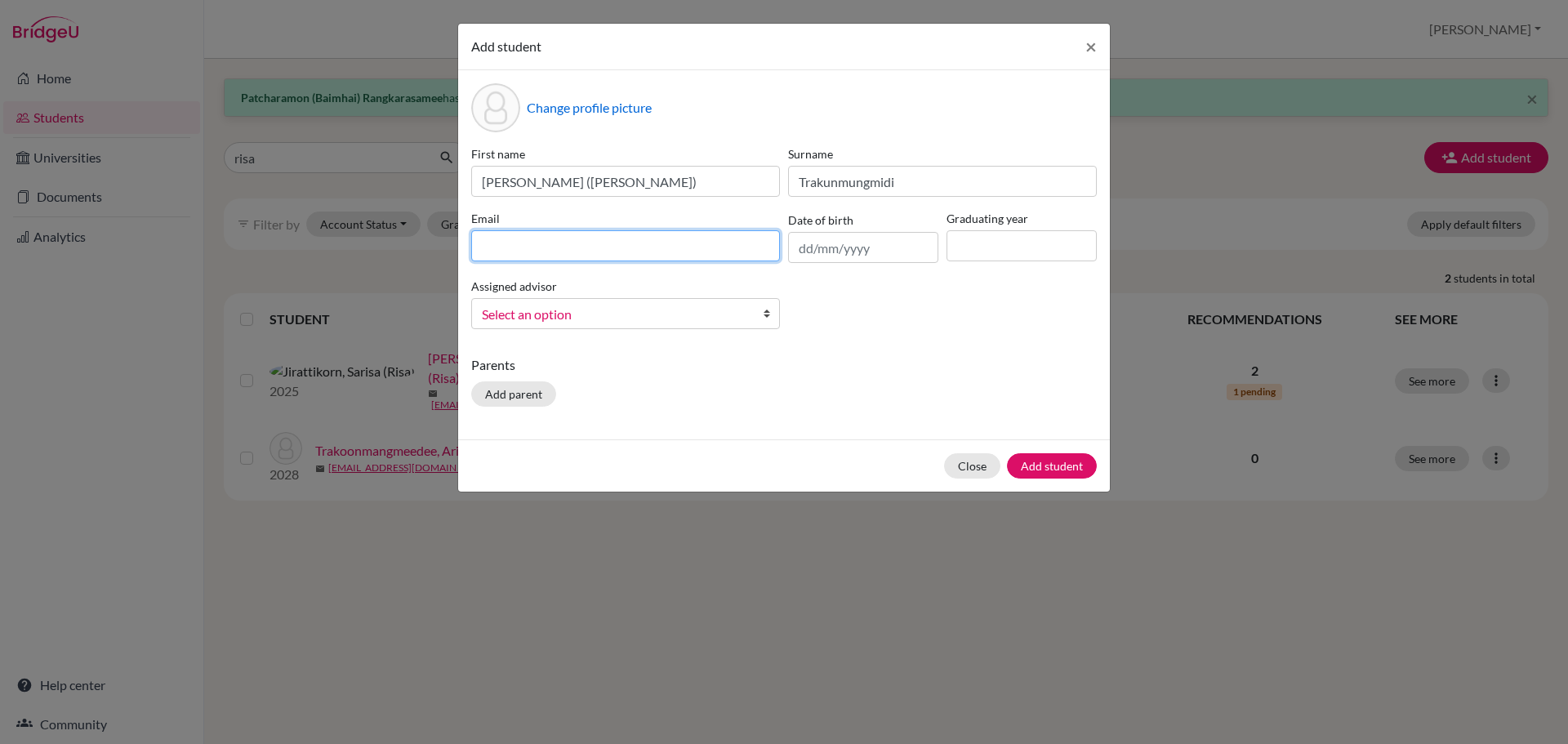
click at [579, 255] on input at bounding box center [625, 246] width 308 height 31
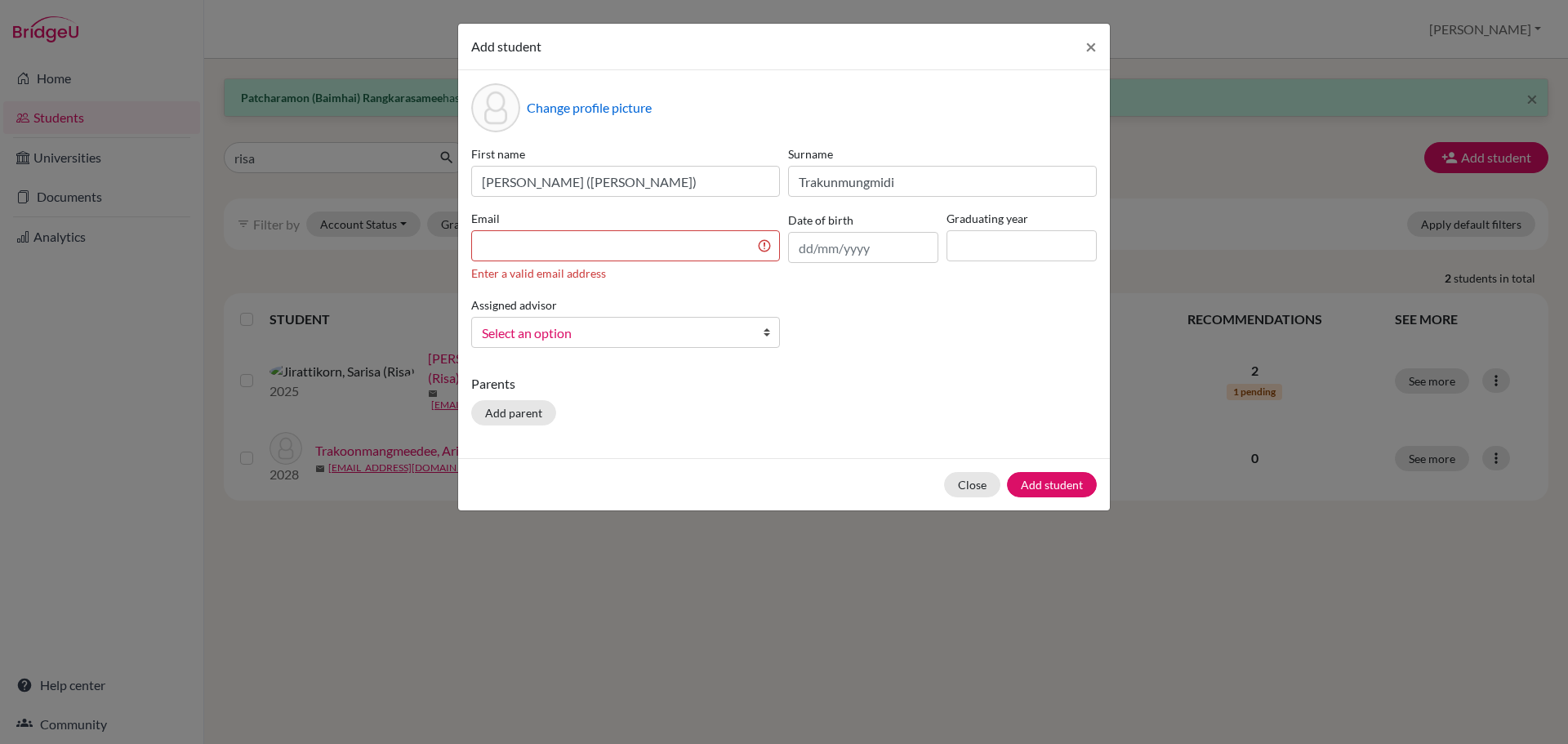
click at [588, 261] on div "Email Enter a valid email address" at bounding box center [626, 246] width 317 height 72
click at [591, 256] on input at bounding box center [625, 246] width 308 height 31
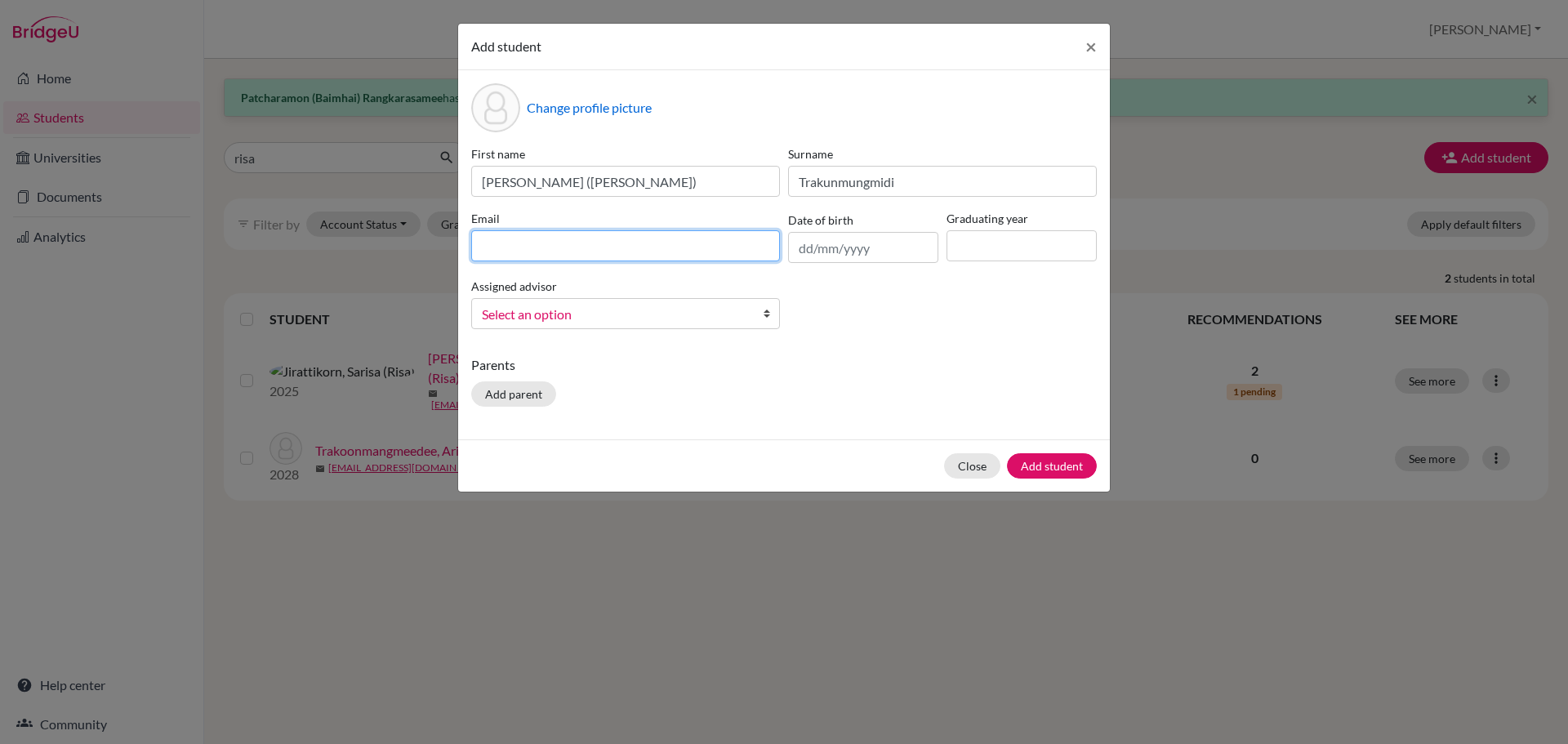
paste input "g103626@asb.ac.th"
type input "g103626@asb.ac.th"
click at [868, 256] on input "text" at bounding box center [863, 247] width 150 height 31
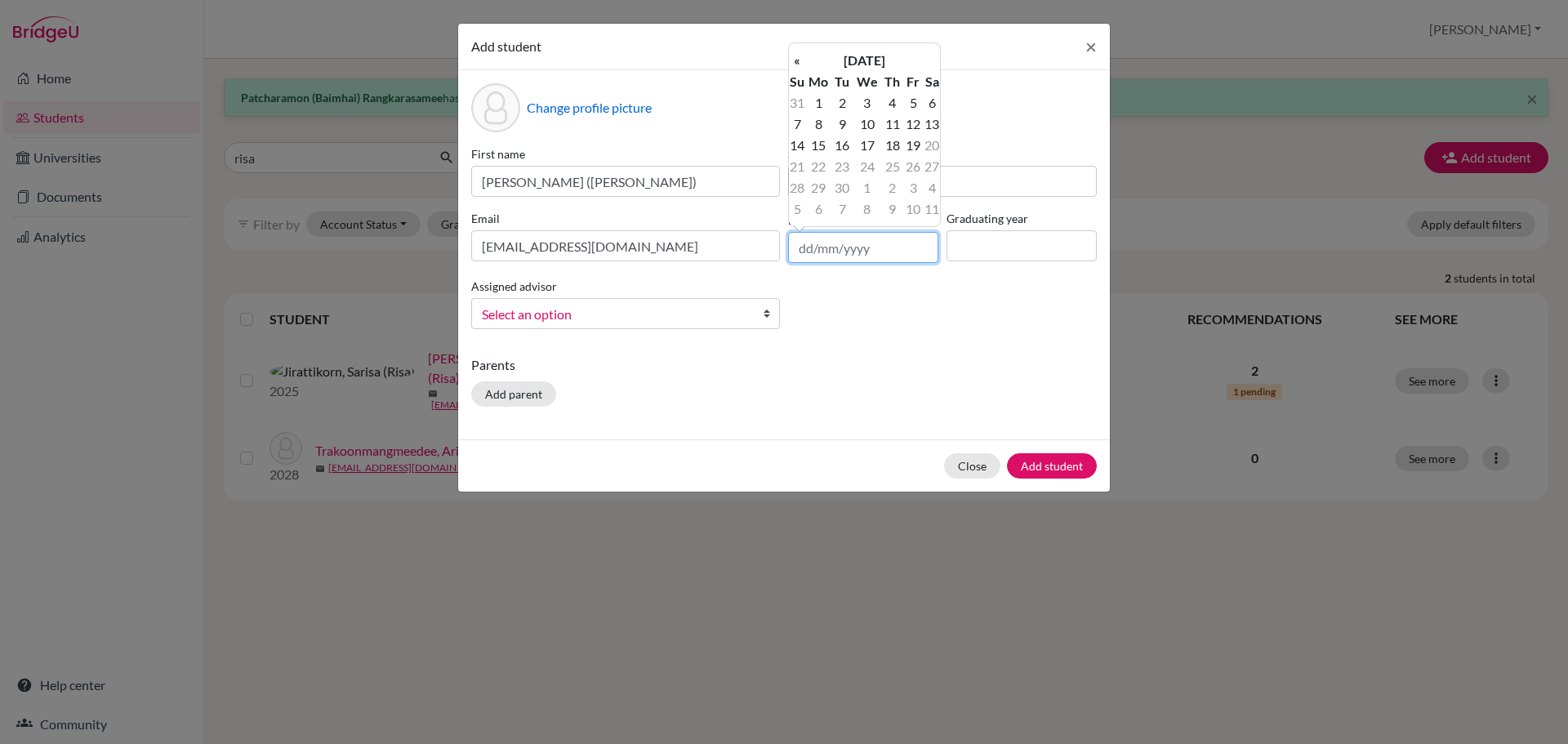
paste input "23/09/2010"
type input "23/09/2010"
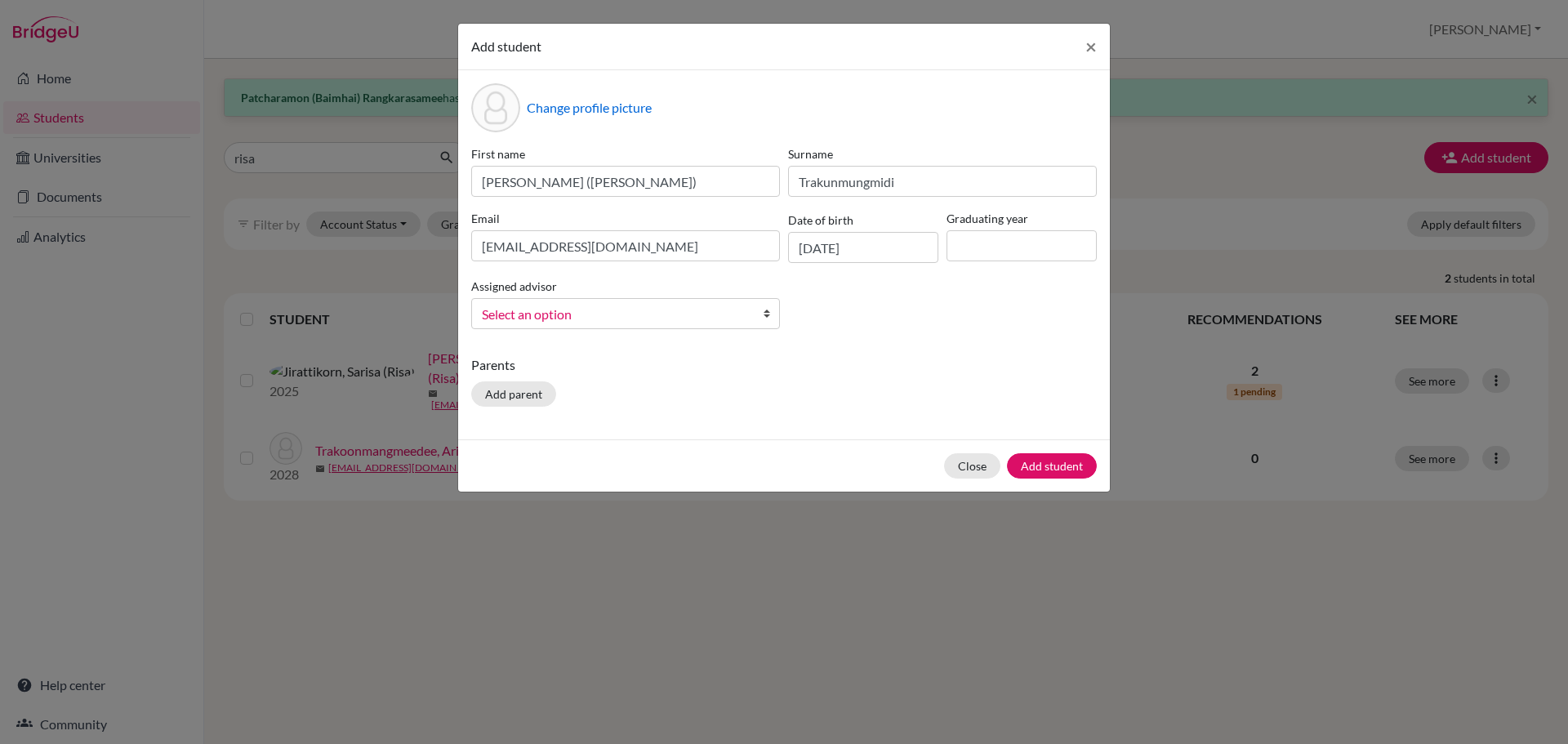
click at [924, 317] on div "First name Ariya (Yaya T.) Surname Trakunmungmidi Email g103626@asb.ac.th Date …" at bounding box center [784, 244] width 634 height 196
click at [1009, 252] on input at bounding box center [1021, 246] width 150 height 31
type input "2029"
click at [613, 331] on div "First name Ariya (Yaya T.) Surname Trakunmungmidi Email g103626@asb.ac.th Date …" at bounding box center [784, 244] width 634 height 196
click at [611, 305] on span "Select an option" at bounding box center [615, 314] width 266 height 21
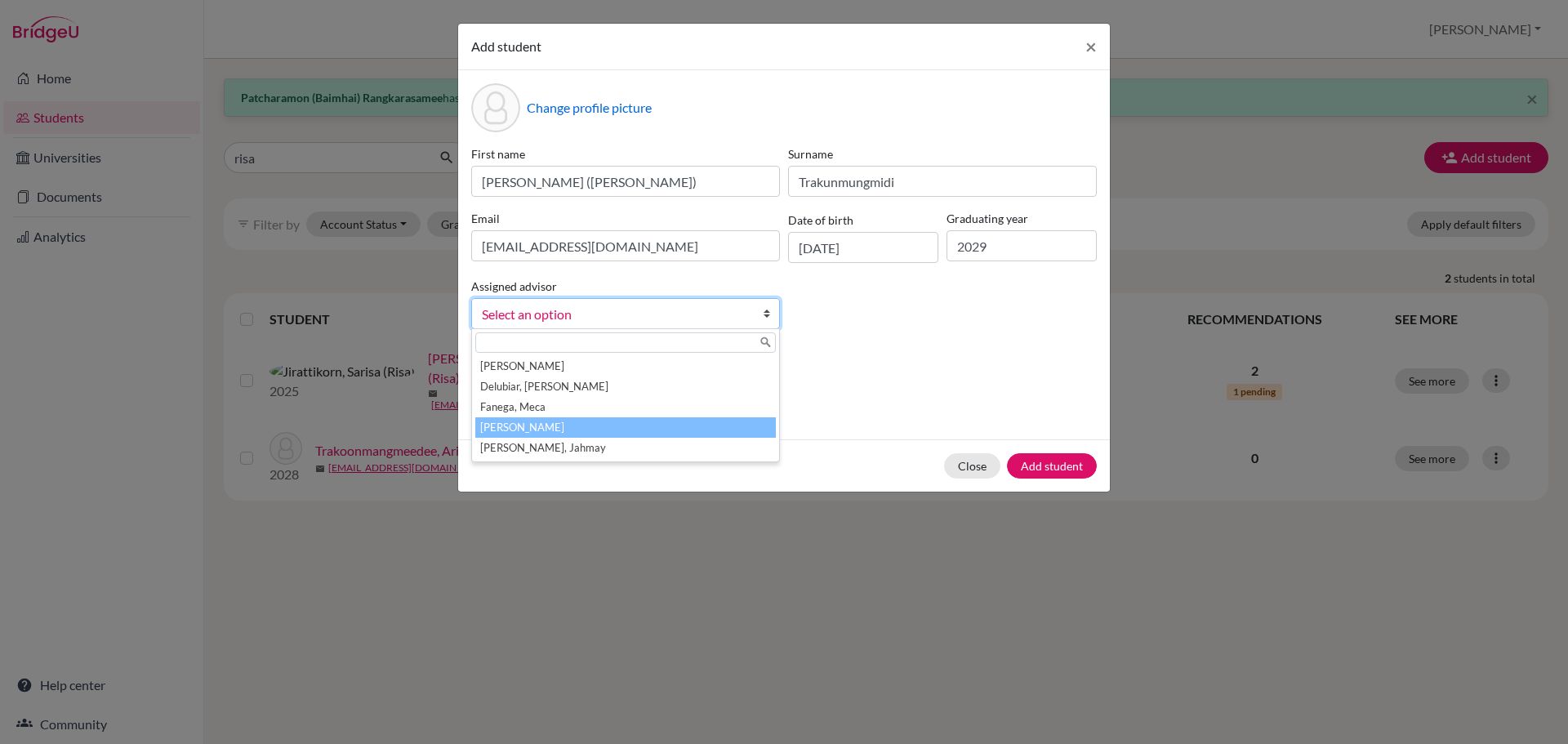
click at [604, 432] on li "Jochico, Andre" at bounding box center [626, 427] width 300 height 20
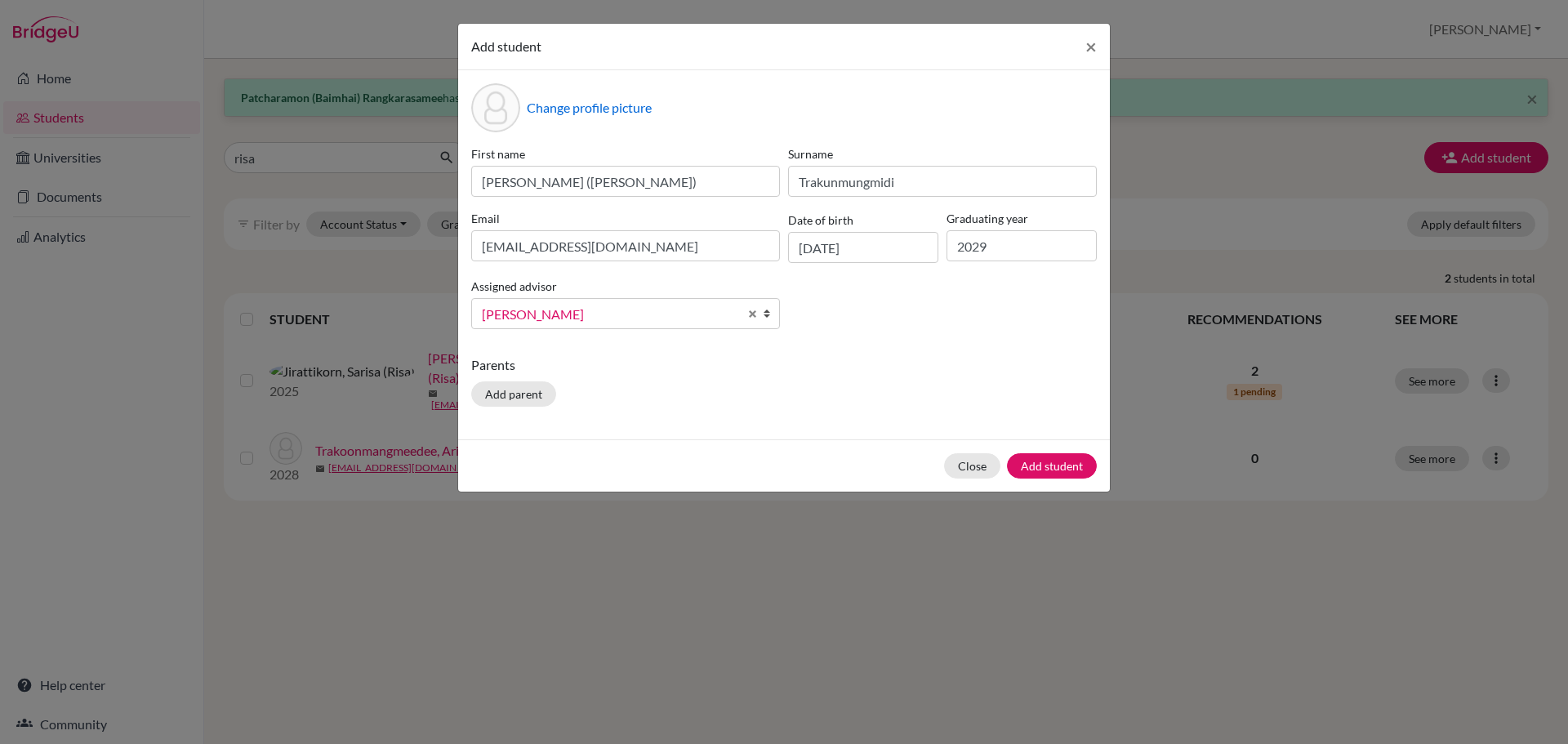
drag, startPoint x: 873, startPoint y: 347, endPoint x: 881, endPoint y: 349, distance: 8.2
click at [874, 347] on div "Change profile picture First name Ariya (Yaya T.) Surname Trakunmungmidi Email …" at bounding box center [784, 255] width 652 height 369
click at [1052, 465] on button "Add student" at bounding box center [1051, 466] width 90 height 25
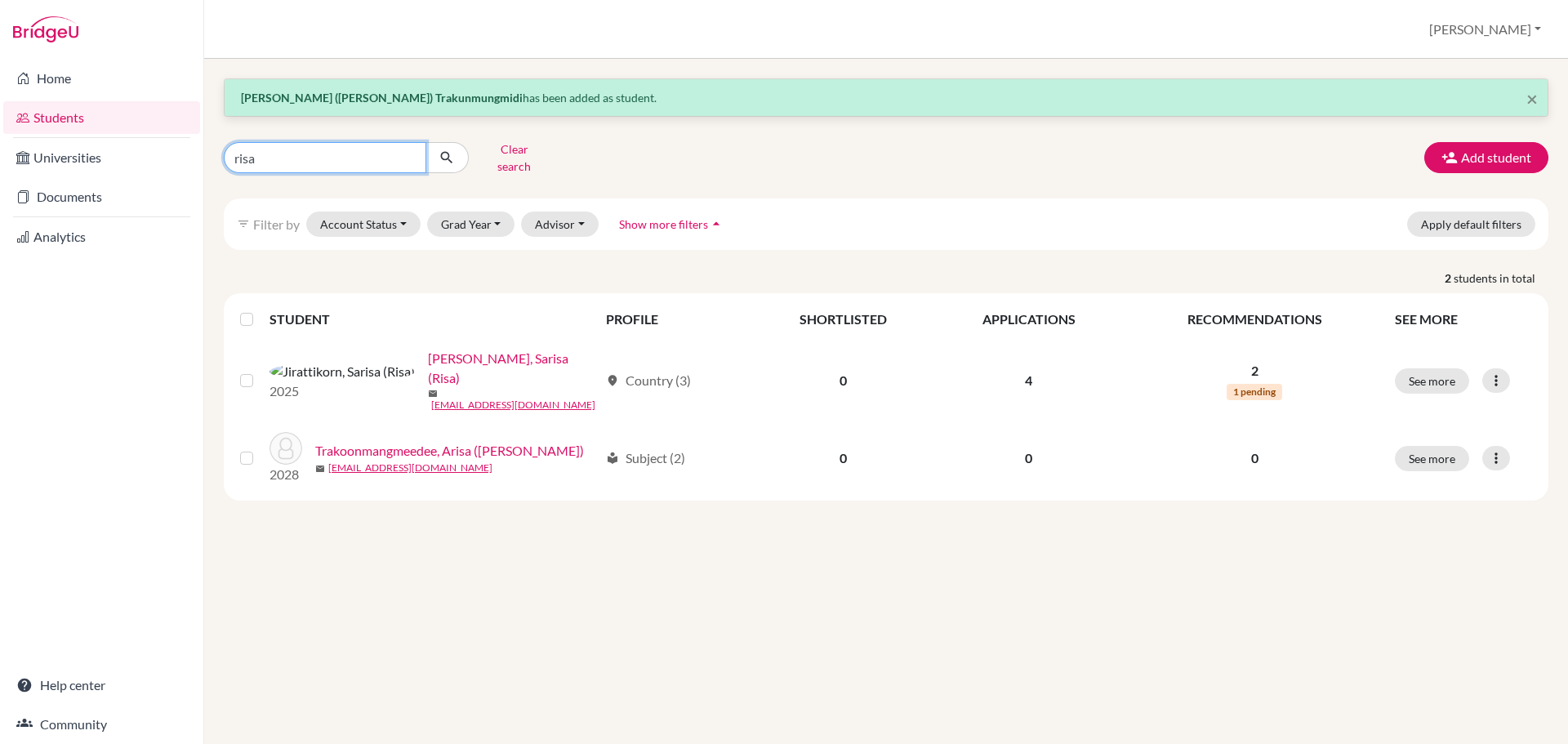
drag, startPoint x: 256, startPoint y: 147, endPoint x: 273, endPoint y: 156, distance: 19.2
click at [272, 156] on input "risa" at bounding box center [325, 157] width 203 height 31
click at [273, 156] on input "risa" at bounding box center [325, 157] width 203 height 31
type input "g103607"
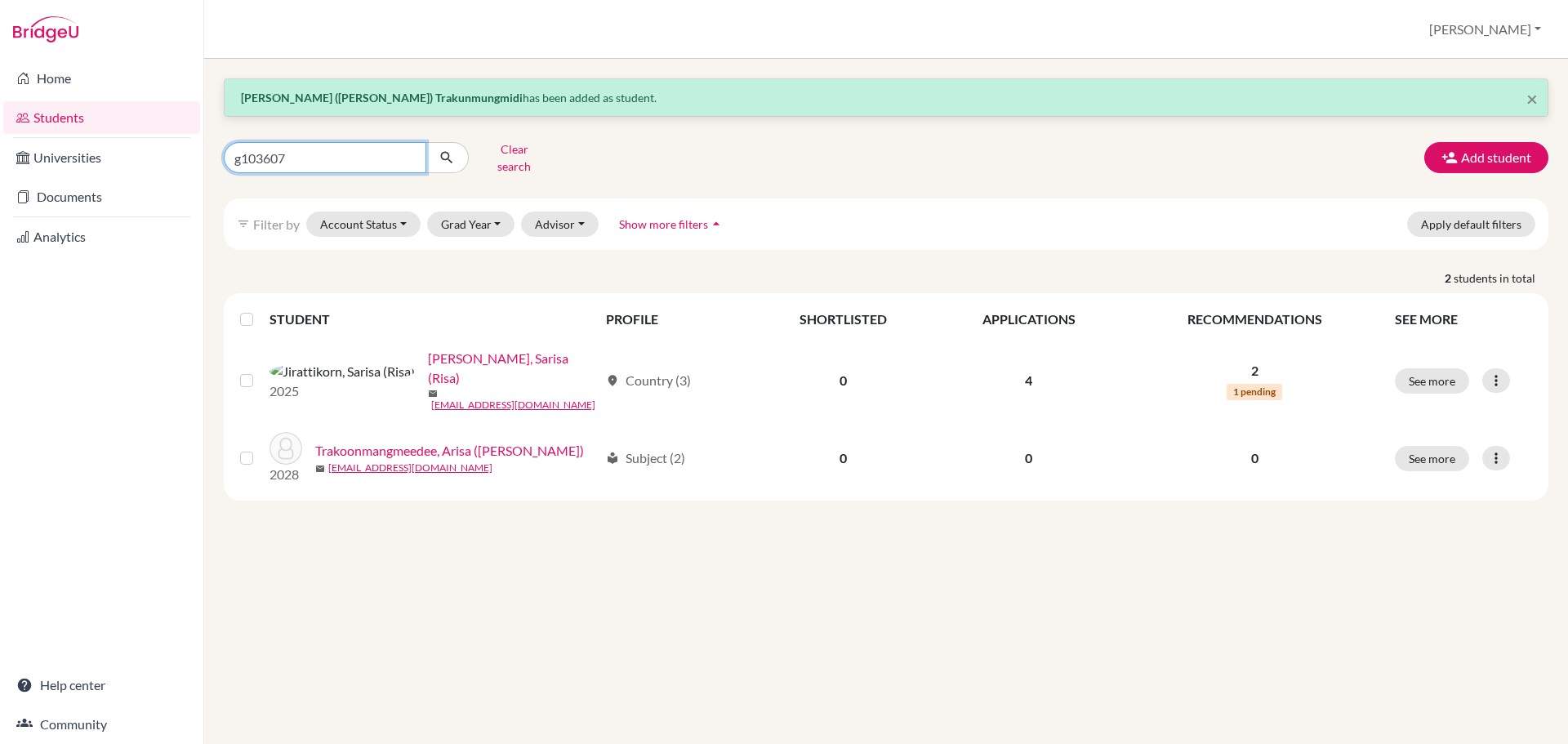
click button "submit" at bounding box center [447, 157] width 44 height 31
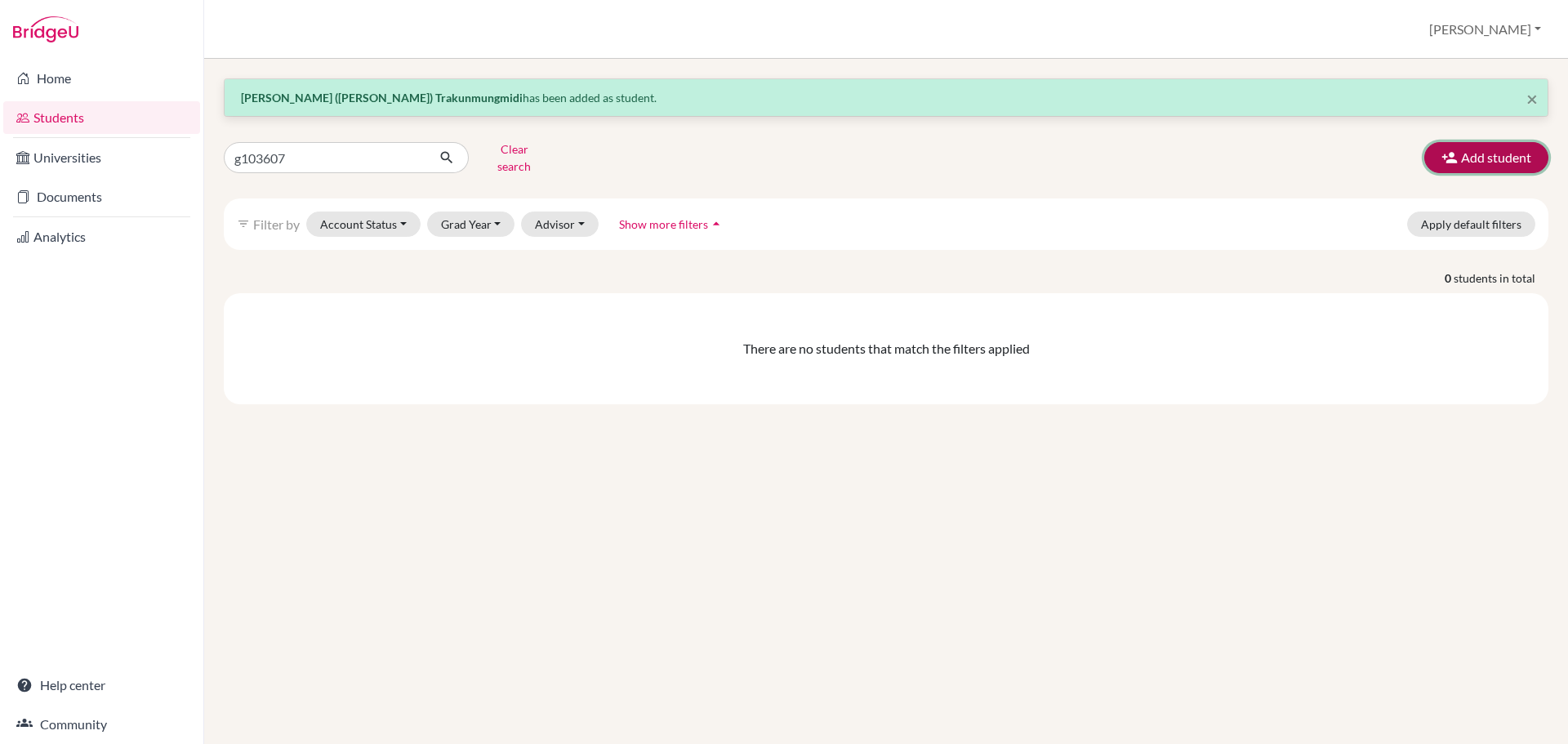
click at [1461, 146] on button "Add student" at bounding box center [1486, 157] width 124 height 31
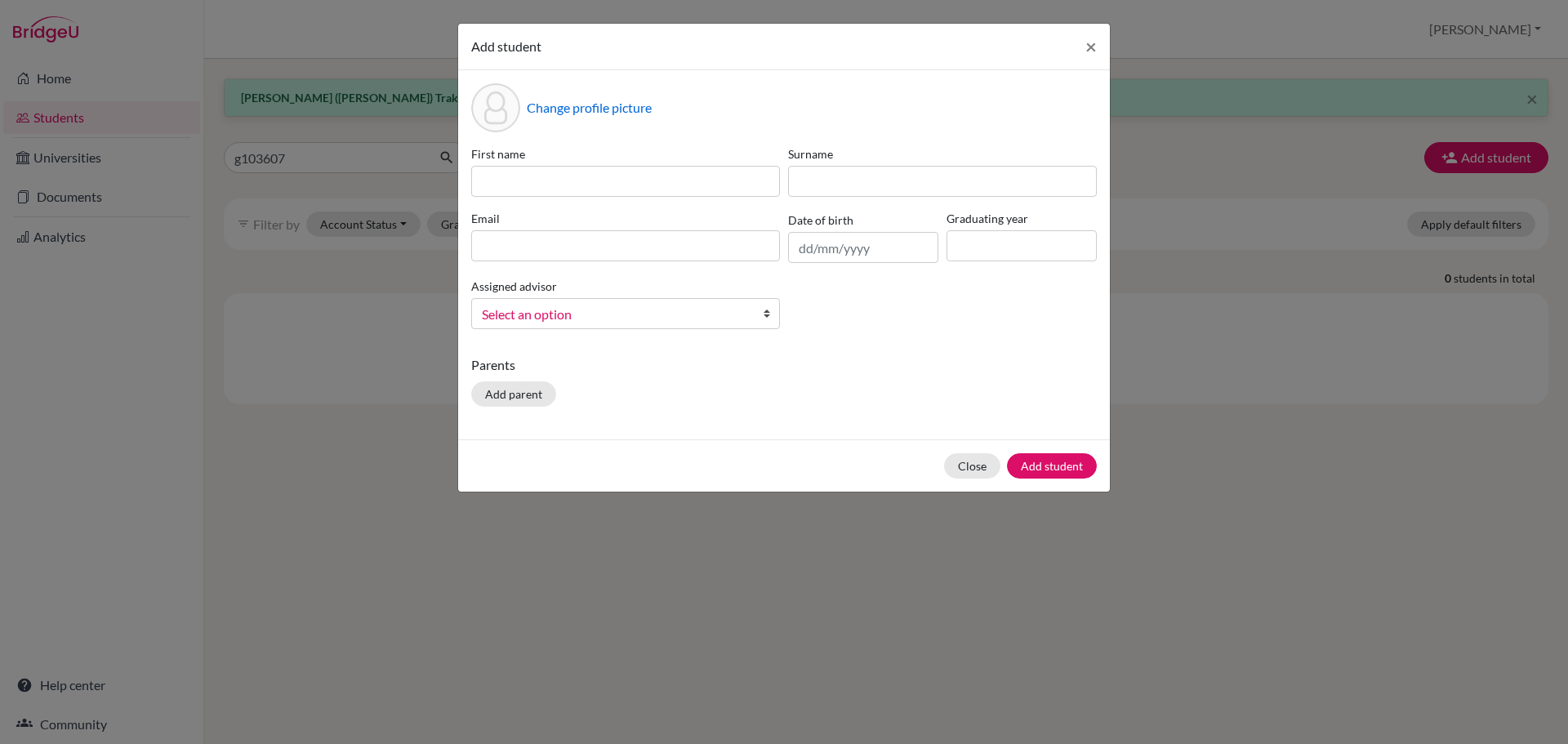
click at [548, 154] on label "First name" at bounding box center [625, 154] width 308 height 17
drag, startPoint x: 548, startPoint y: 167, endPoint x: 548, endPoint y: 181, distance: 14.0
click at [548, 167] on input at bounding box center [625, 181] width 308 height 31
click at [507, 186] on input at bounding box center [625, 181] width 308 height 31
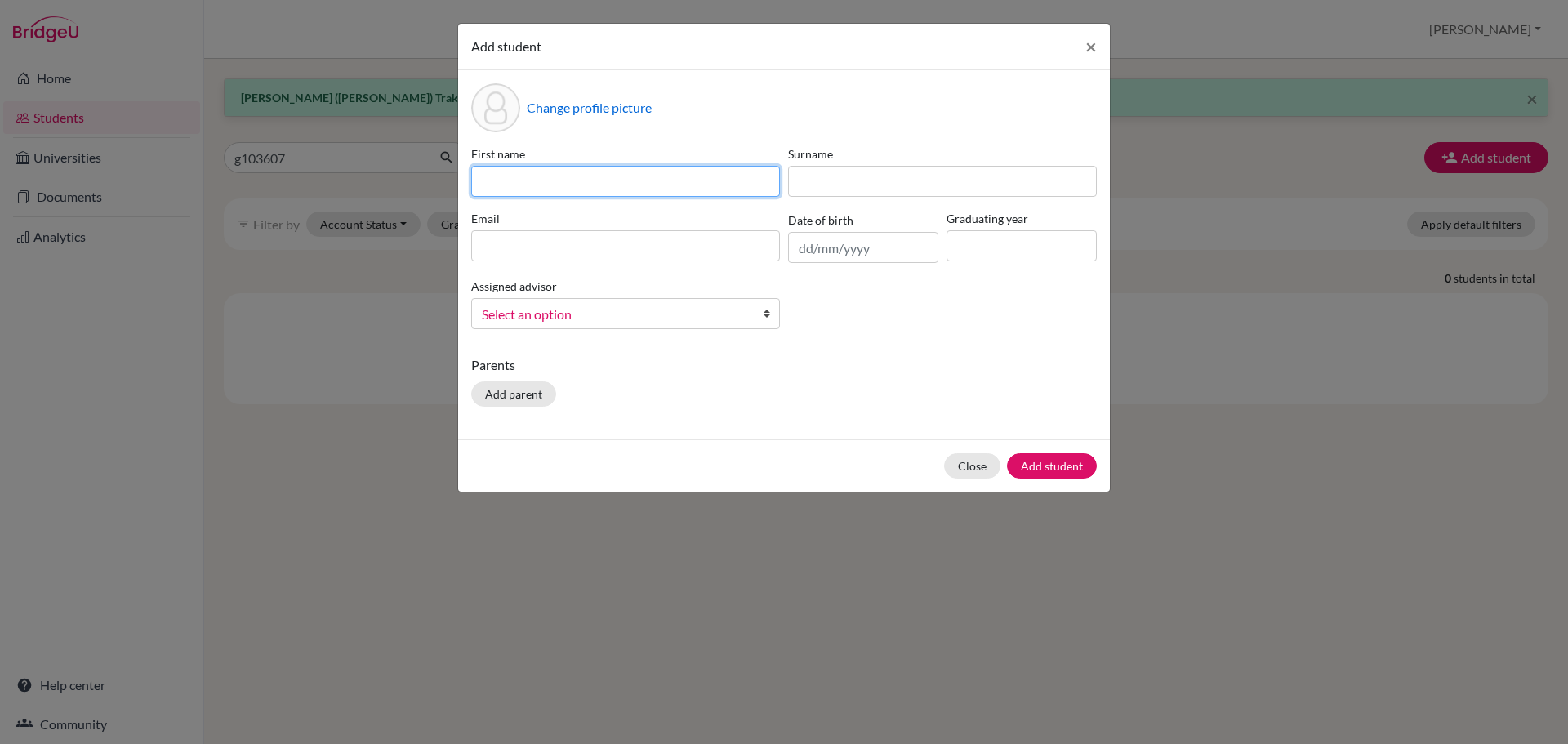
paste input "Than Htoo Aung @ David Brang"
type input "Than Htoo Aung @ David Brang"
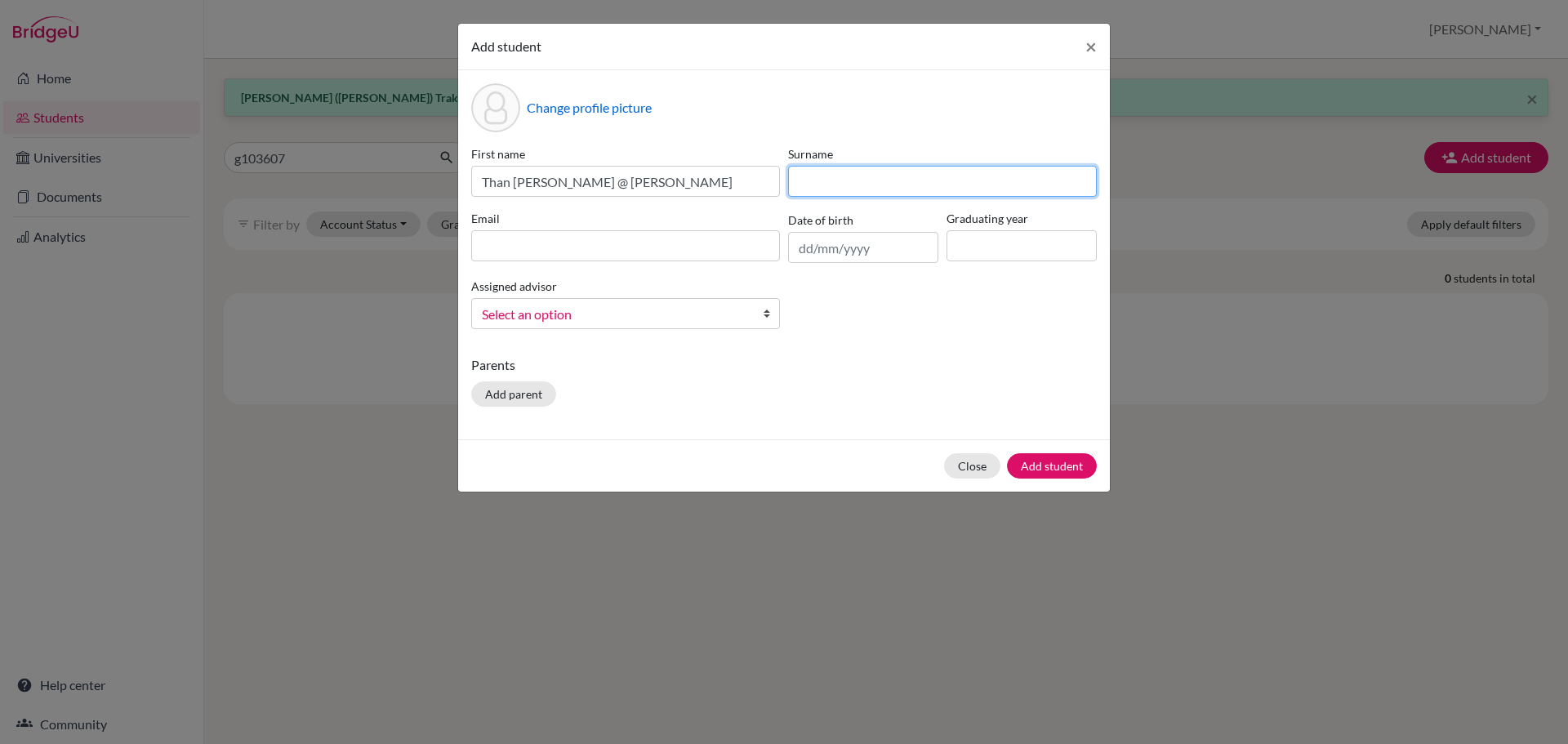
click at [865, 187] on input at bounding box center [942, 181] width 308 height 31
paste input "Seng"
type input "Seng"
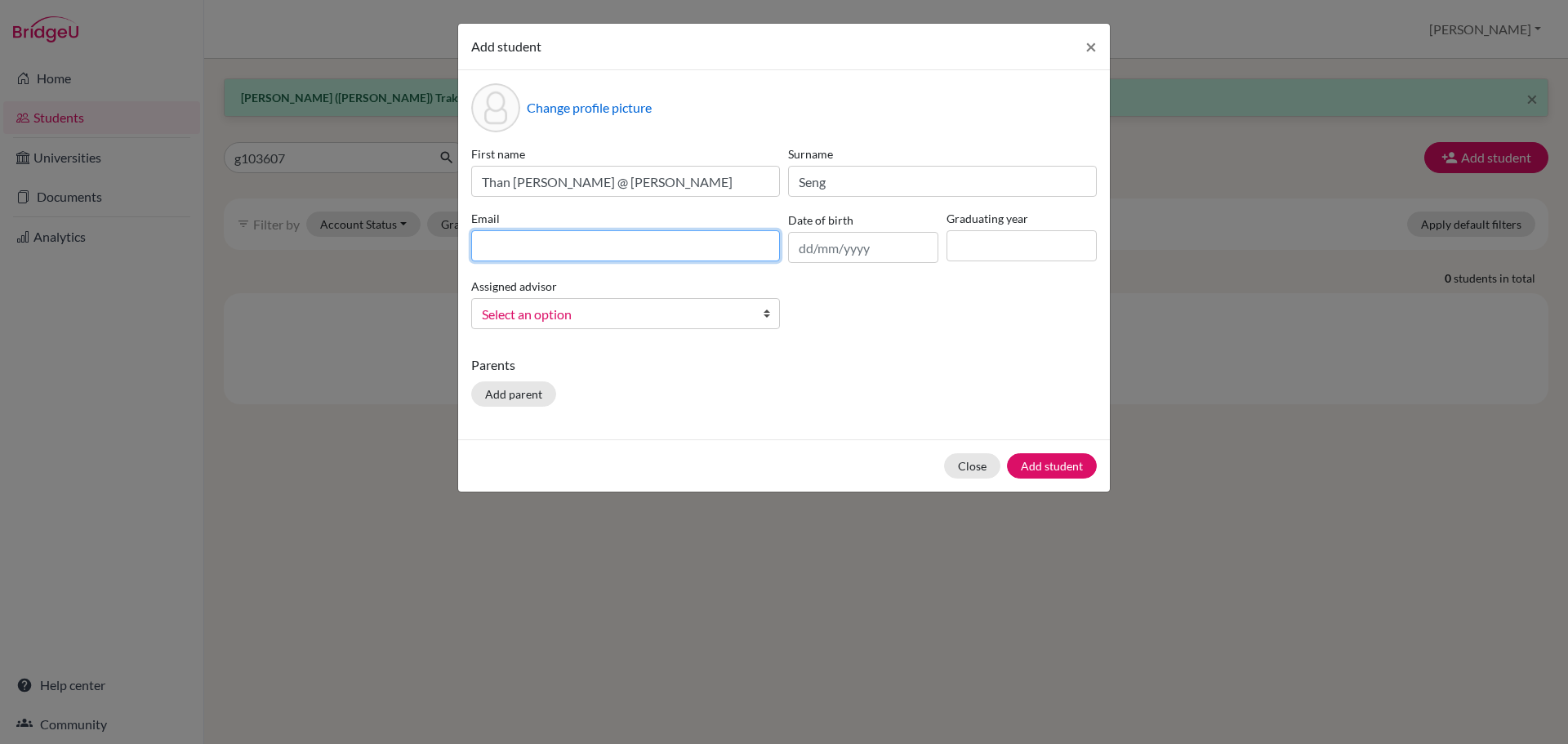
click at [610, 256] on input at bounding box center [625, 246] width 308 height 31
paste input "g103607@asb.ac.th"
type input "g103607@asb.ac.th"
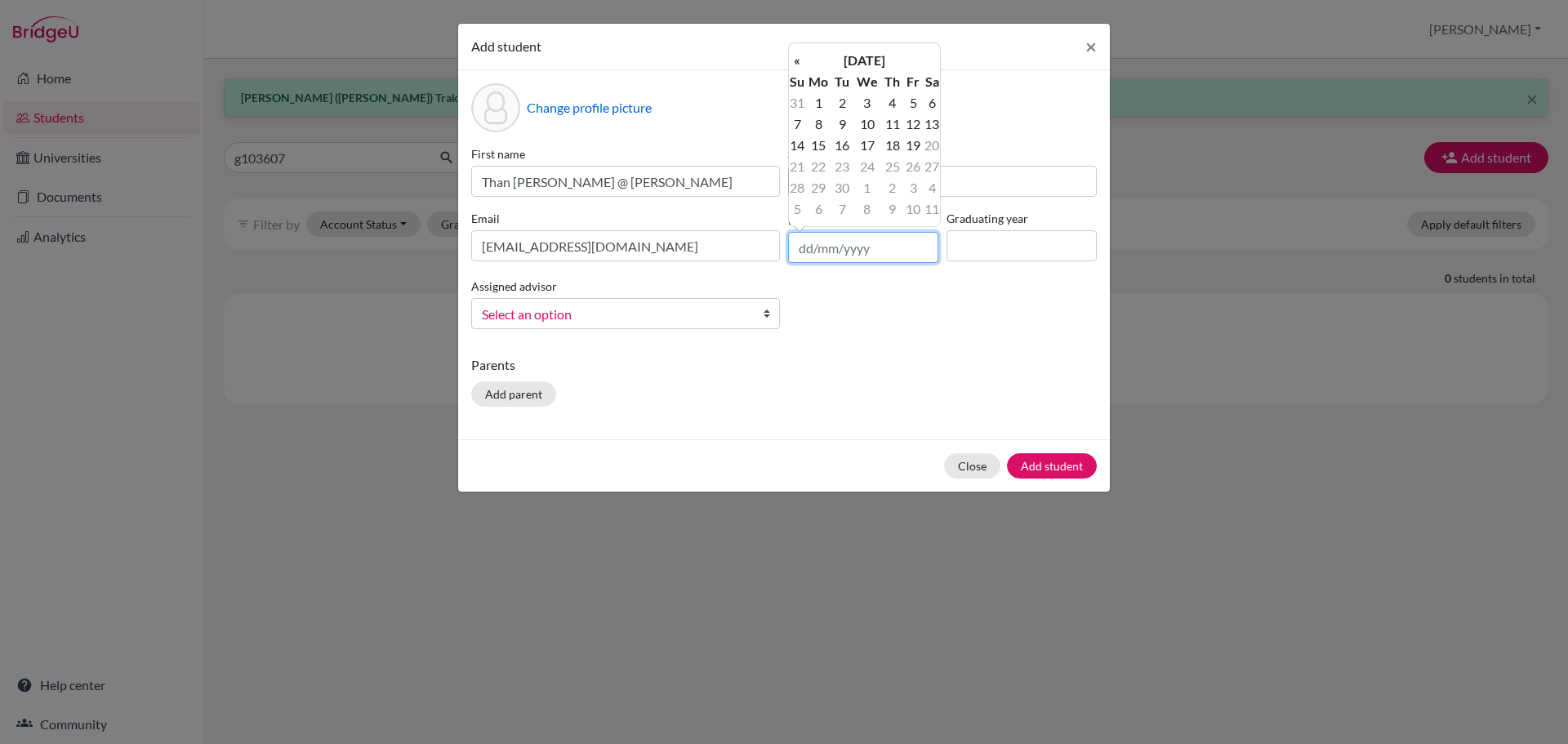
click at [837, 252] on input "text" at bounding box center [863, 247] width 150 height 31
paste input "12/09/2010"
click at [836, 250] on input "12/09/2010" at bounding box center [863, 247] width 150 height 31
type input "12/10/2010"
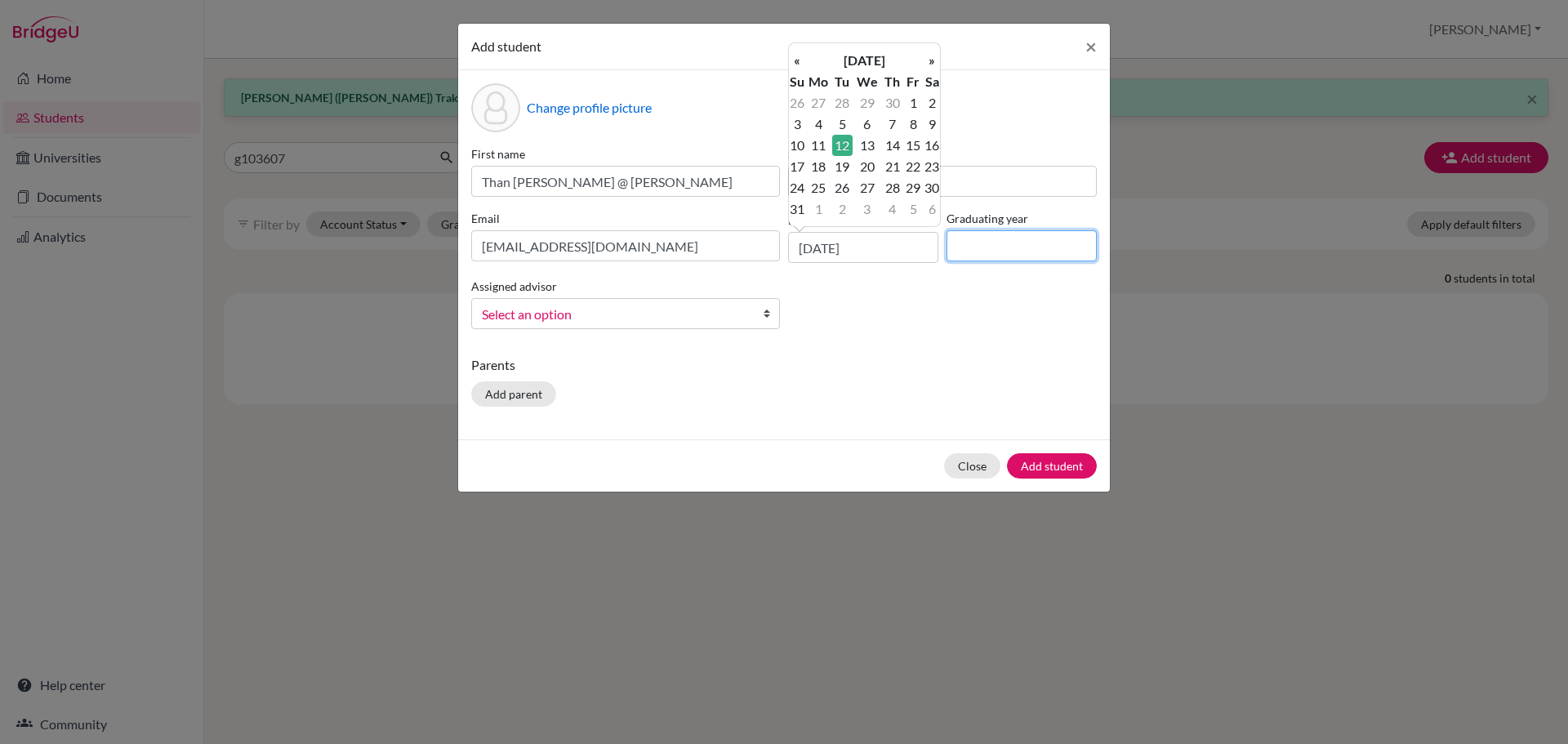
click at [990, 254] on input at bounding box center [1021, 246] width 150 height 31
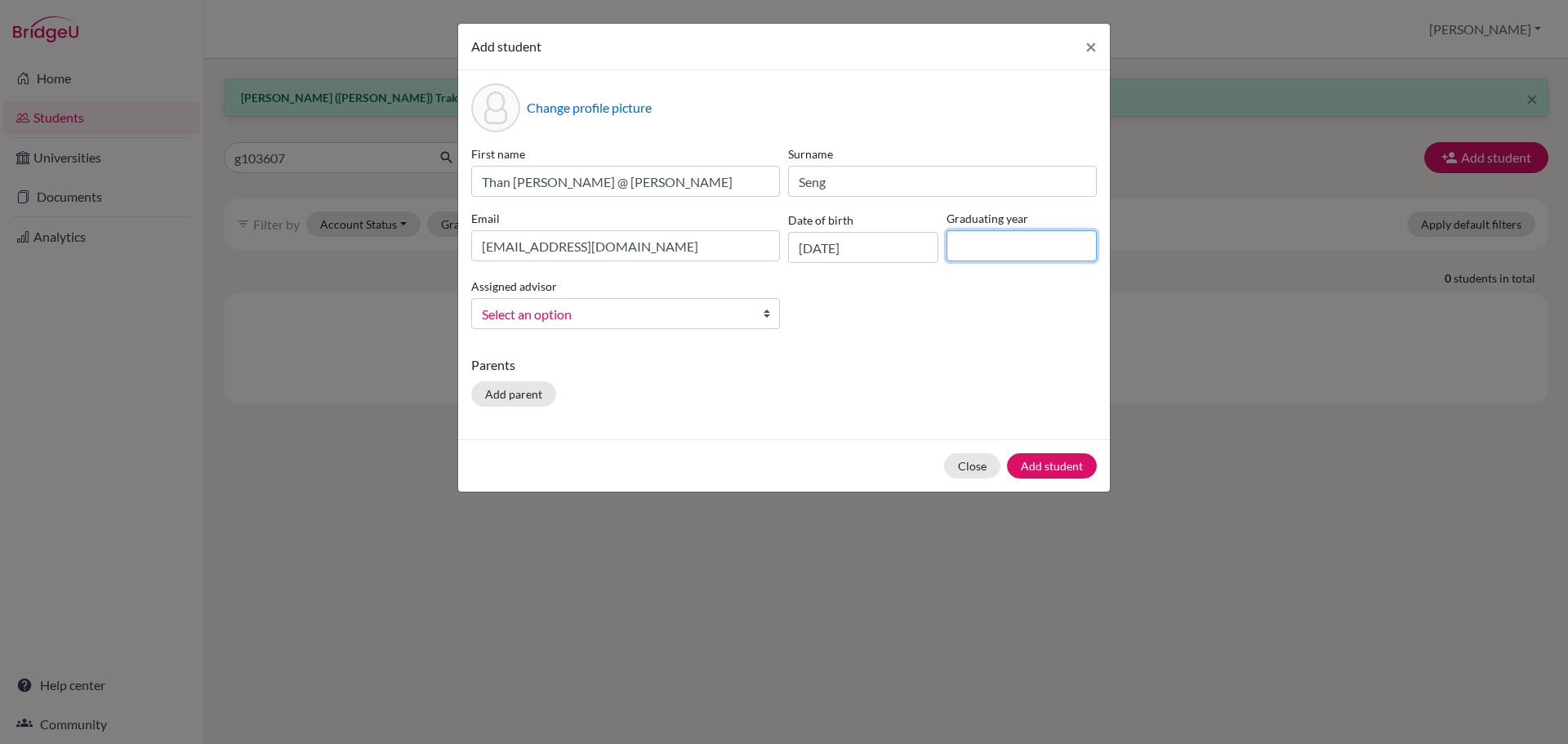
type input "2029"
click at [690, 316] on span "Select an option" at bounding box center [615, 314] width 266 height 21
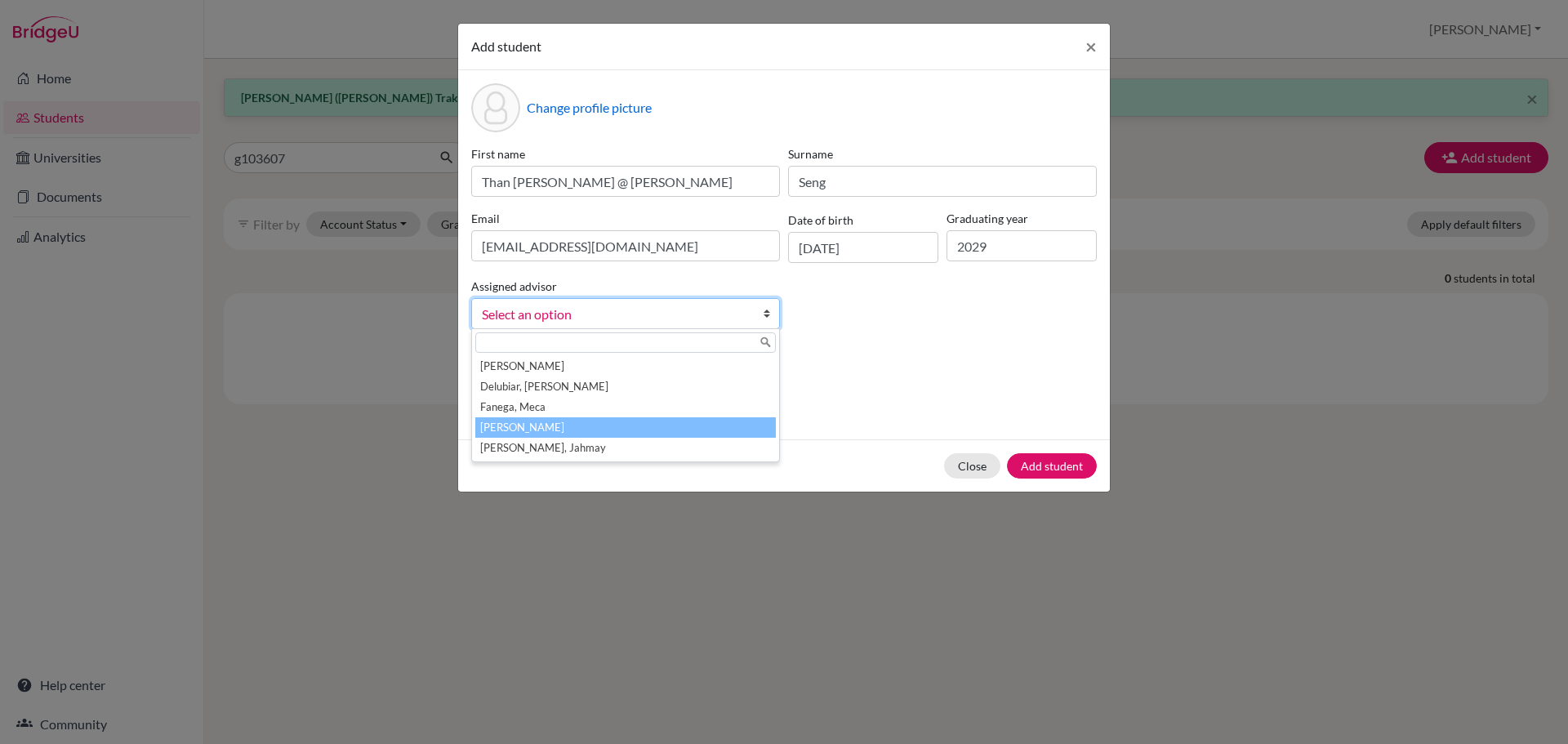
click at [598, 419] on li "Jochico, Andre" at bounding box center [626, 427] width 300 height 20
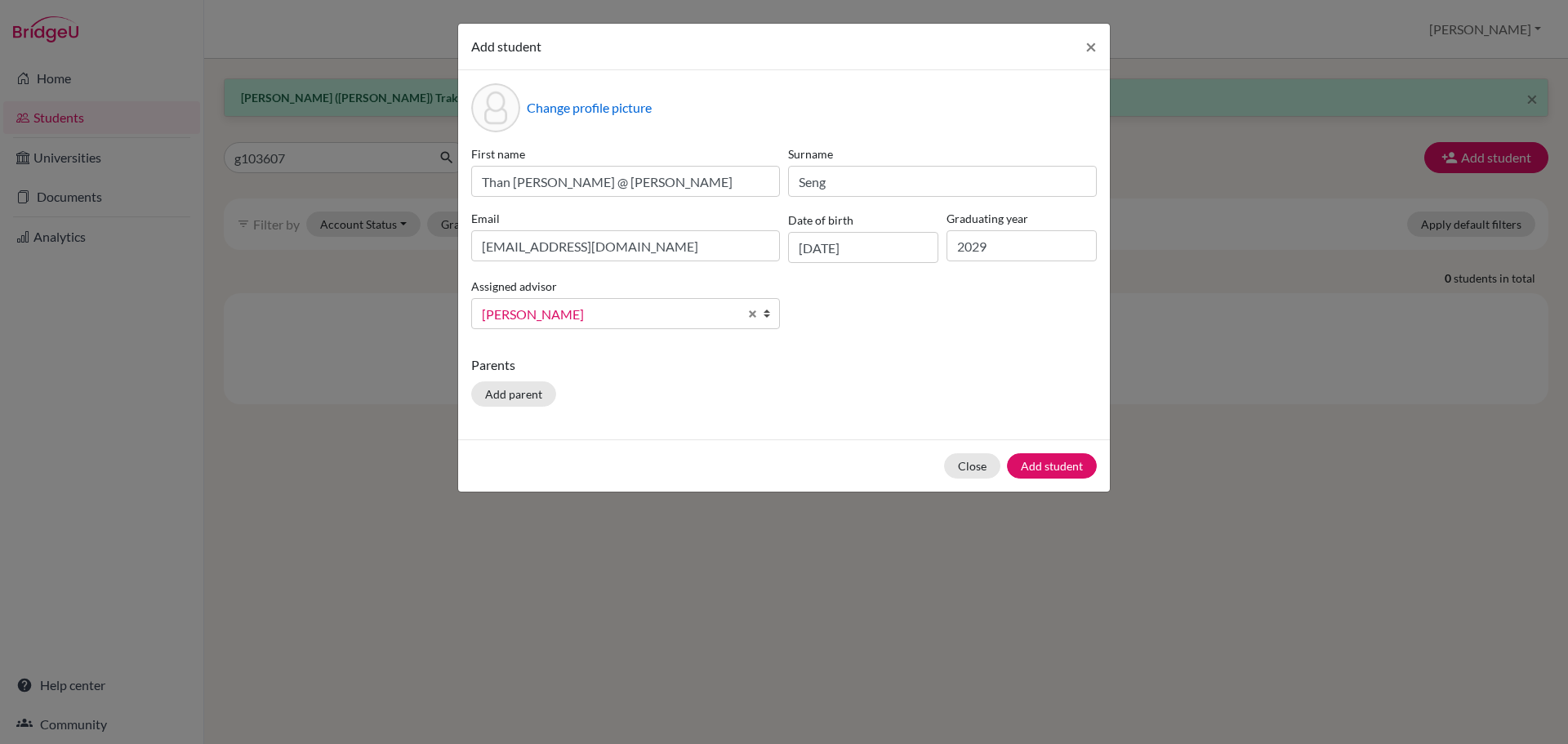
click at [859, 374] on div "Parents Add parent" at bounding box center [784, 385] width 626 height 58
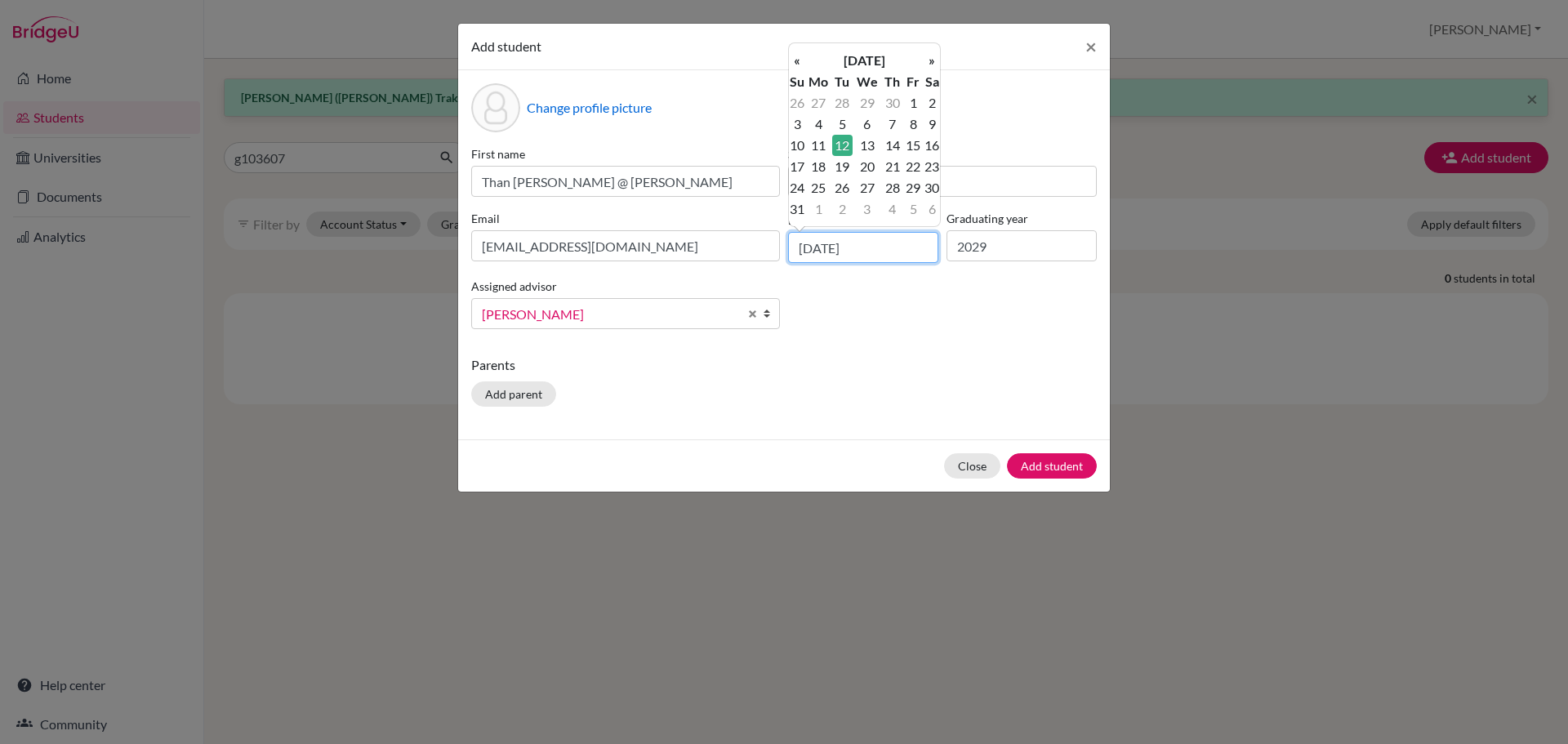
click at [842, 256] on input "12/10/2010" at bounding box center [863, 247] width 150 height 31
click at [930, 52] on th "»" at bounding box center [932, 60] width 16 height 21
click at [927, 55] on th "»" at bounding box center [932, 60] width 16 height 21
click at [822, 257] on input "12/10/2010" at bounding box center [863, 247] width 150 height 31
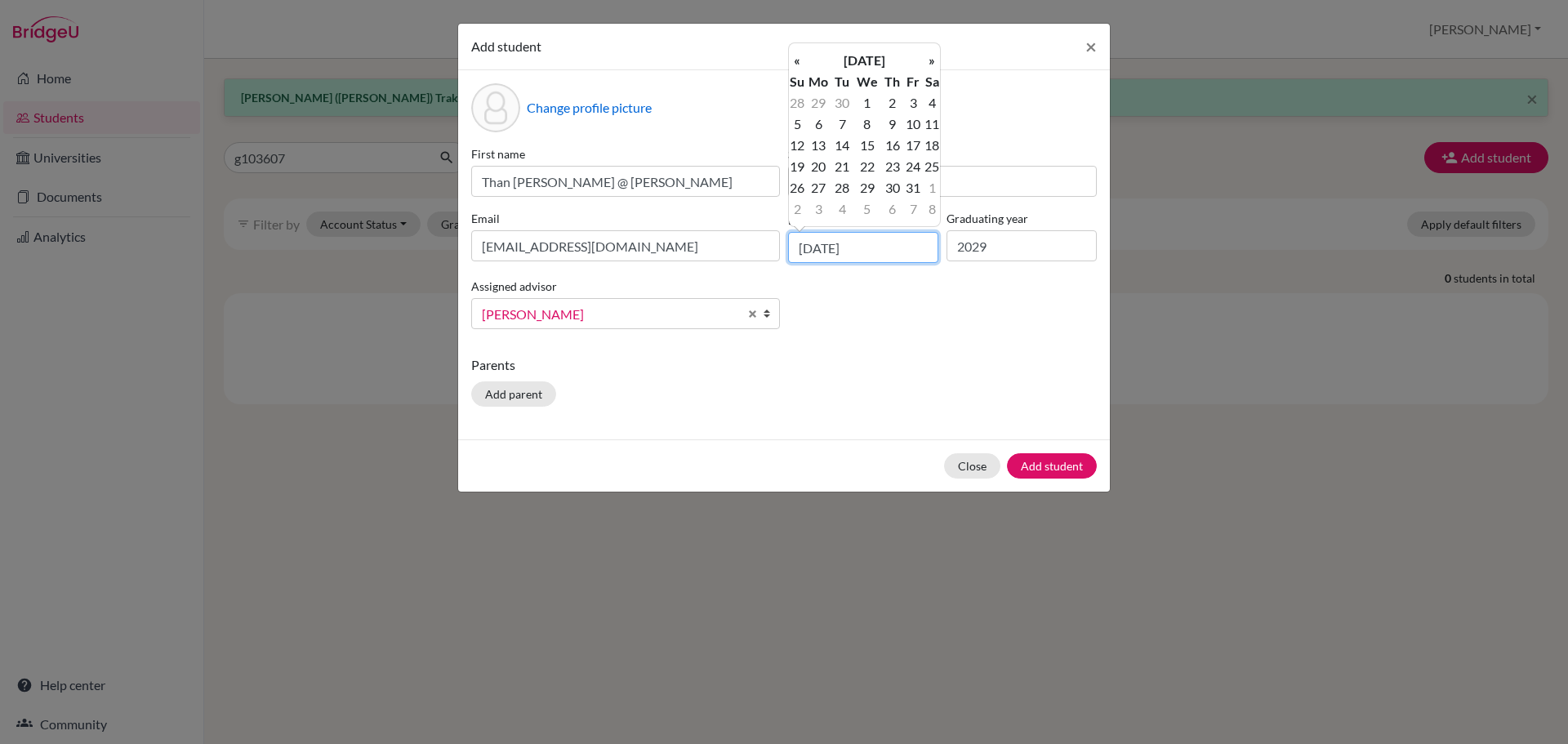
click at [825, 251] on input "12/10/2010" at bounding box center [863, 247] width 150 height 31
click at [811, 249] on input "12/10/2010" at bounding box center [863, 247] width 150 height 31
click at [827, 248] on input "12/10/2010" at bounding box center [863, 247] width 150 height 31
click at [892, 323] on div "First name Than Htoo Aung @ David Brang Surname Seng Email g103607@asb.ac.th Da…" at bounding box center [784, 244] width 634 height 196
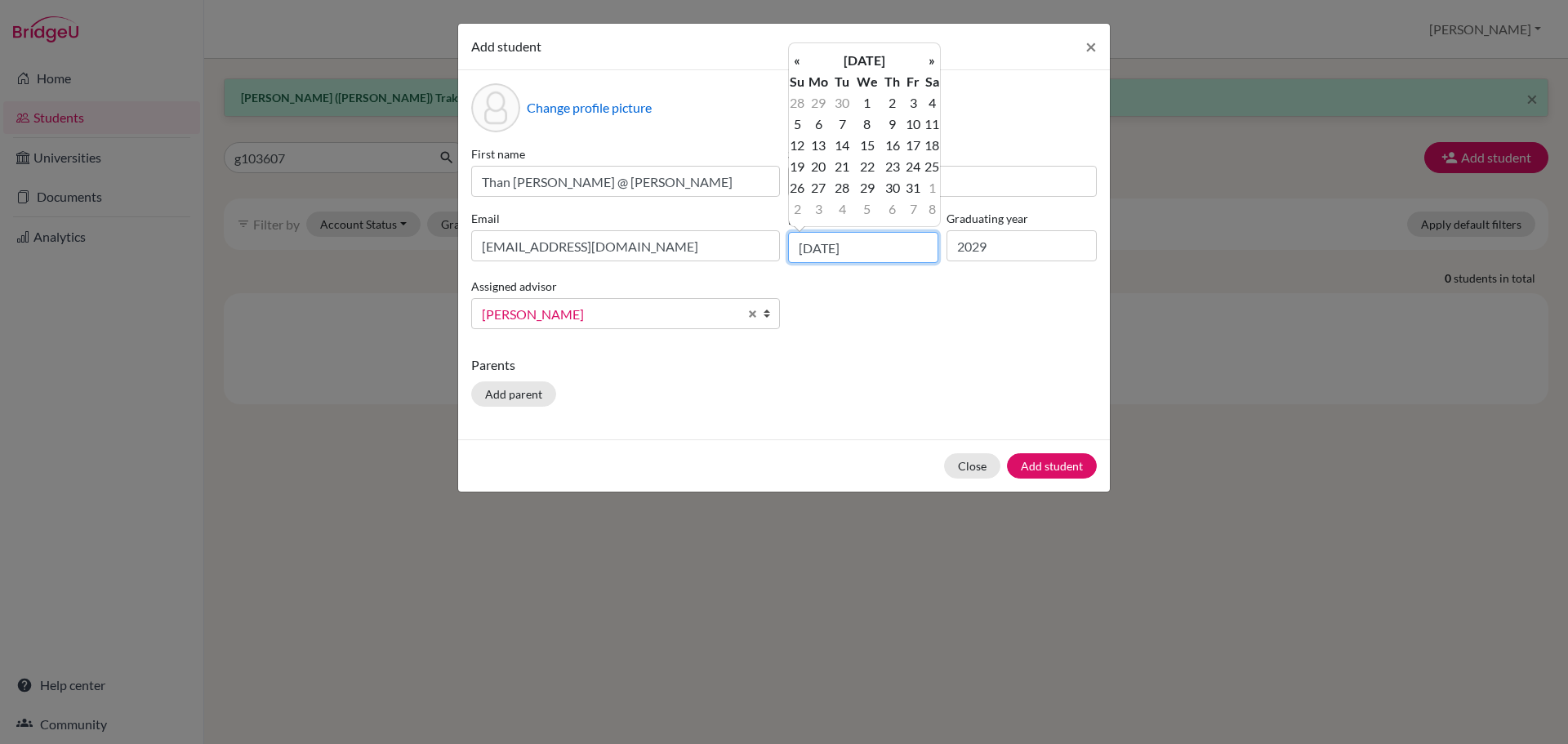
click at [868, 246] on input "12/10/2010" at bounding box center [863, 247] width 150 height 31
click at [914, 126] on td "10" at bounding box center [913, 124] width 20 height 21
type input "10/12/2010"
click at [883, 246] on input "10/12/2010" at bounding box center [863, 247] width 150 height 31
click at [868, 285] on div "First name Than Htoo Aung @ David Brang Surname Seng Email g103607@asb.ac.th Da…" at bounding box center [784, 244] width 634 height 196
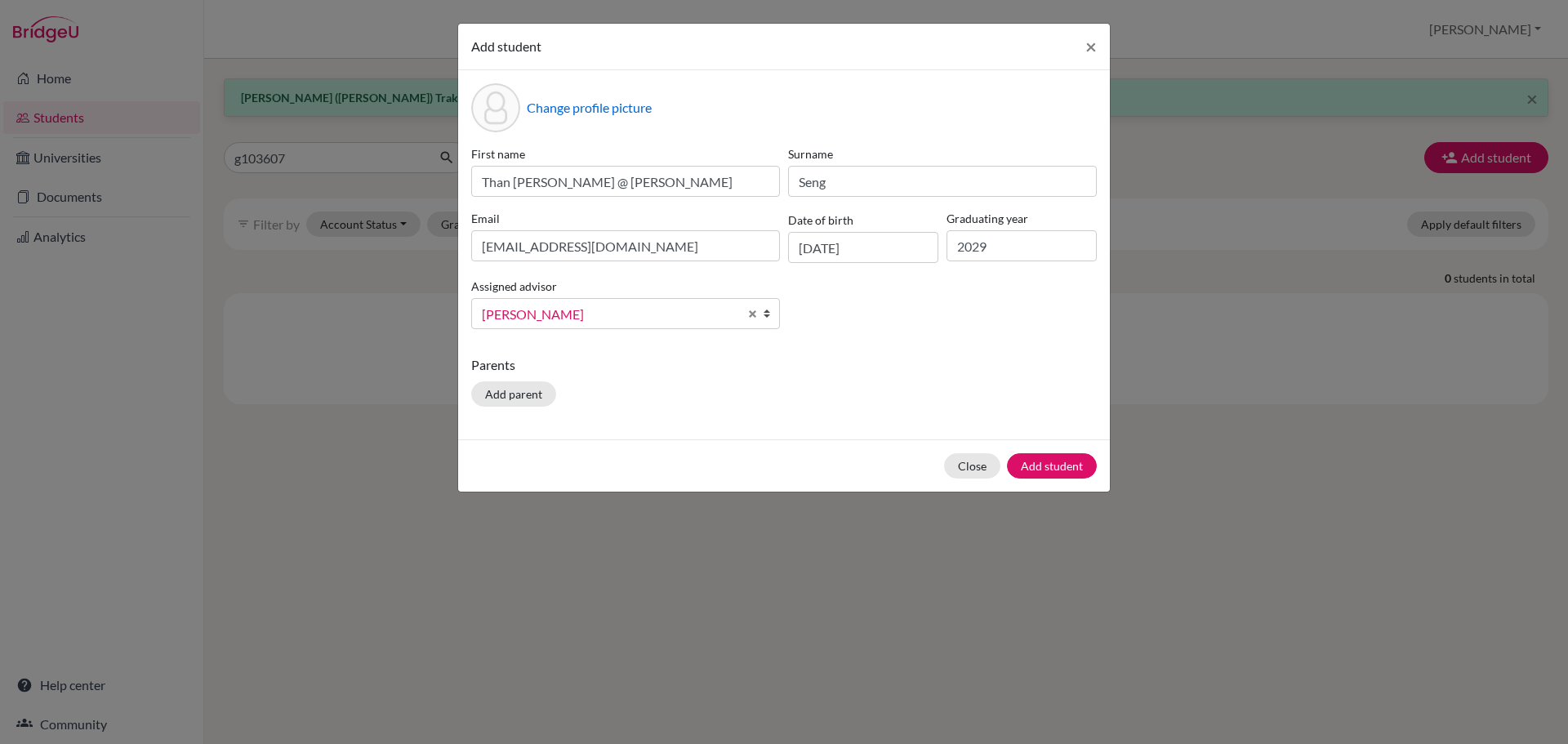
click at [885, 230] on div "Date of birth 10/12/2010" at bounding box center [863, 236] width 158 height 53
click at [889, 253] on input "10/12/2010" at bounding box center [863, 247] width 150 height 31
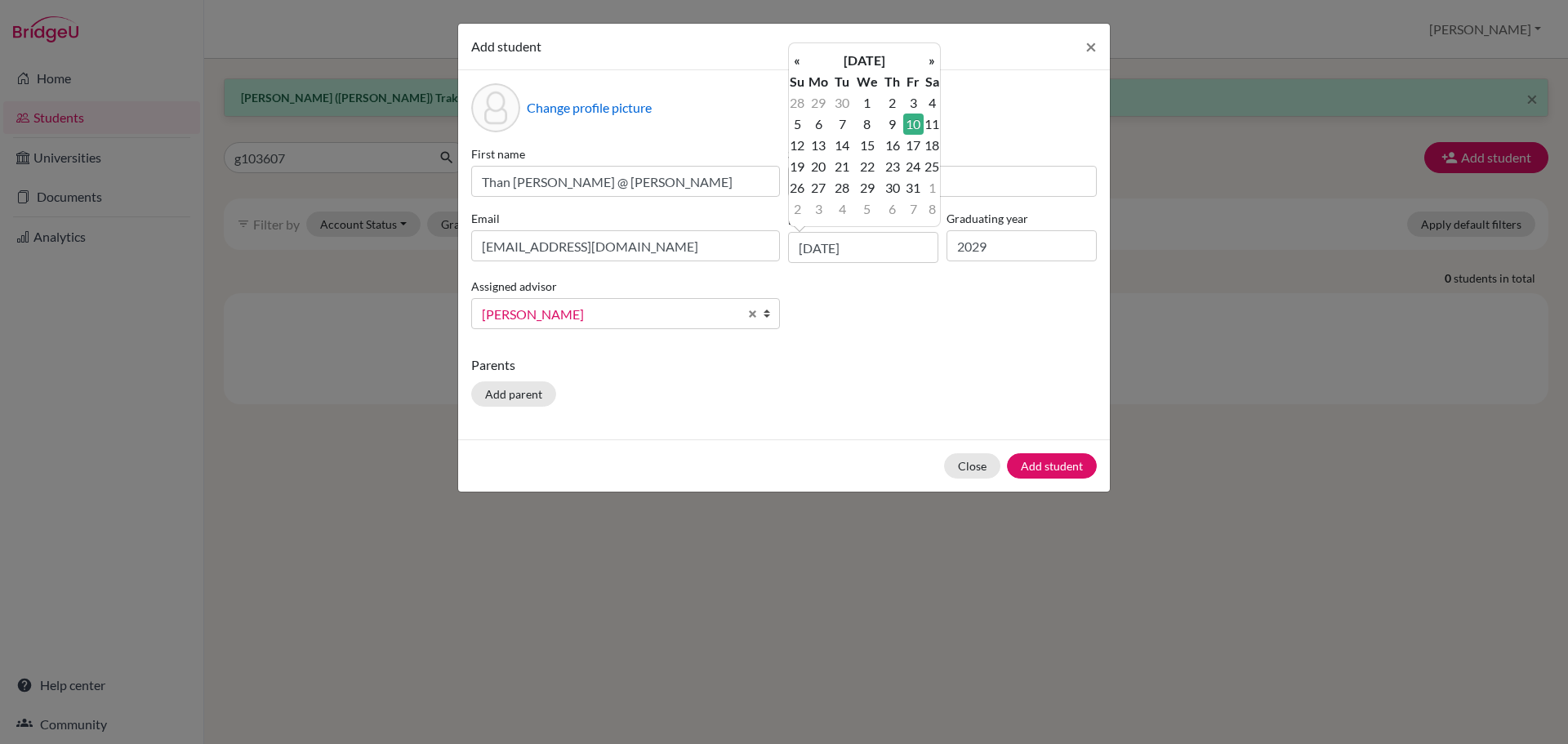
click at [908, 389] on div "Parents Add parent" at bounding box center [784, 385] width 626 height 58
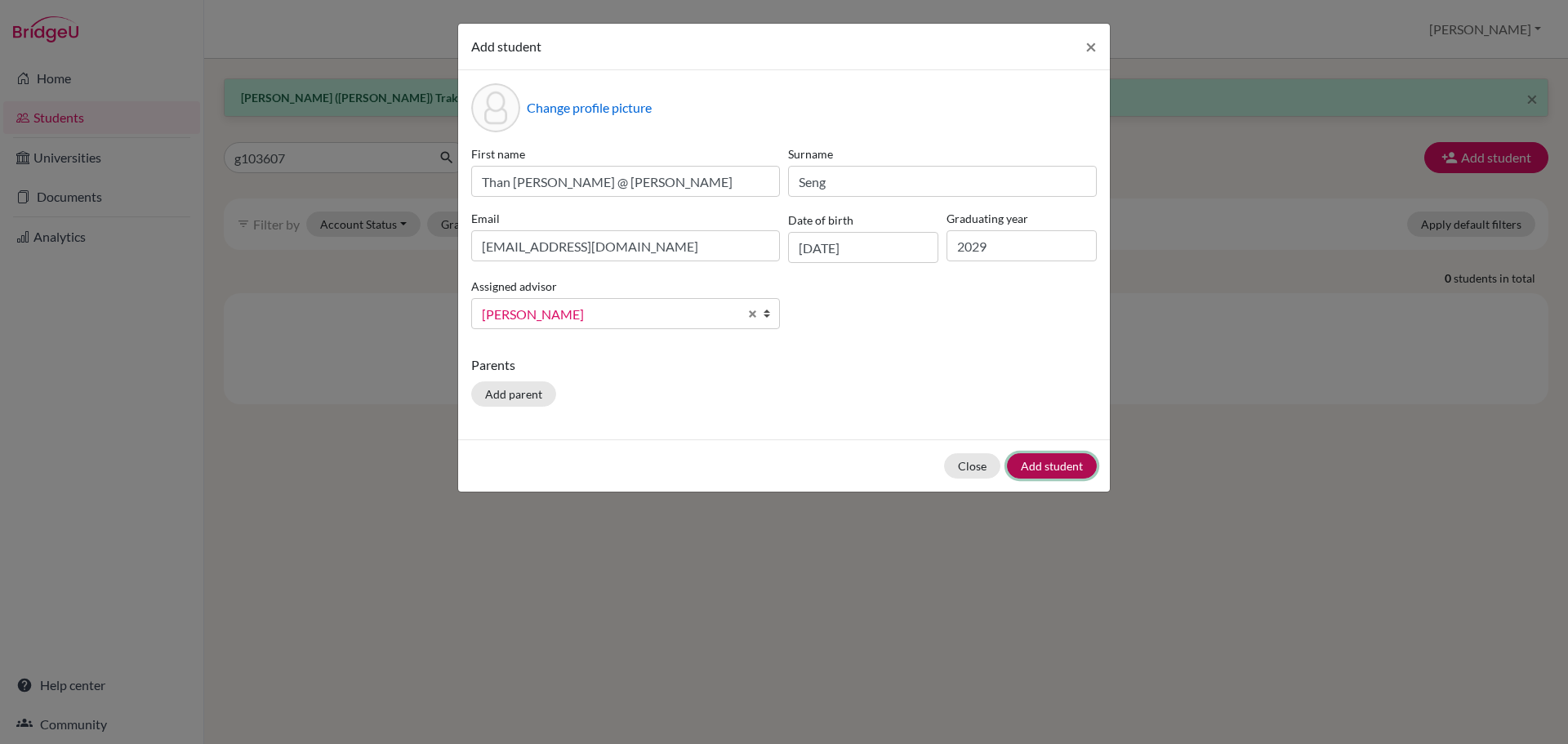
click at [1037, 468] on button "Add student" at bounding box center [1051, 466] width 90 height 25
